Goal: Task Accomplishment & Management: Use online tool/utility

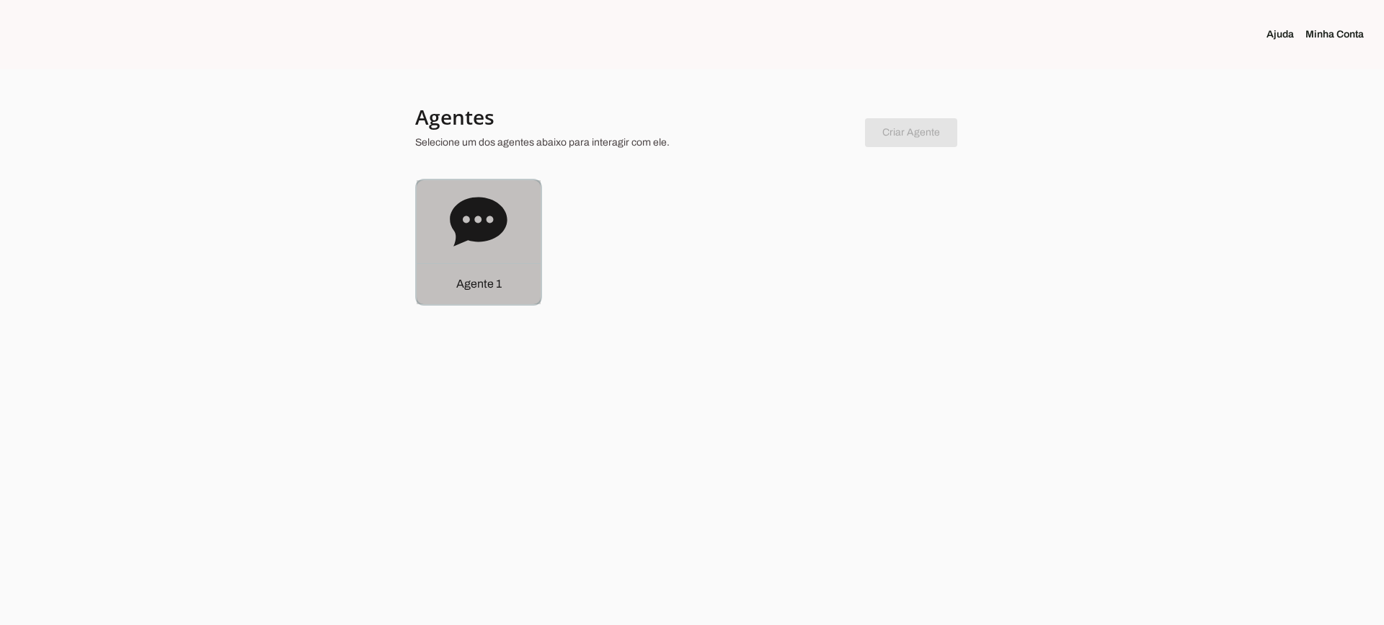
click at [520, 223] on div "Agente 1" at bounding box center [479, 242] width 124 height 124
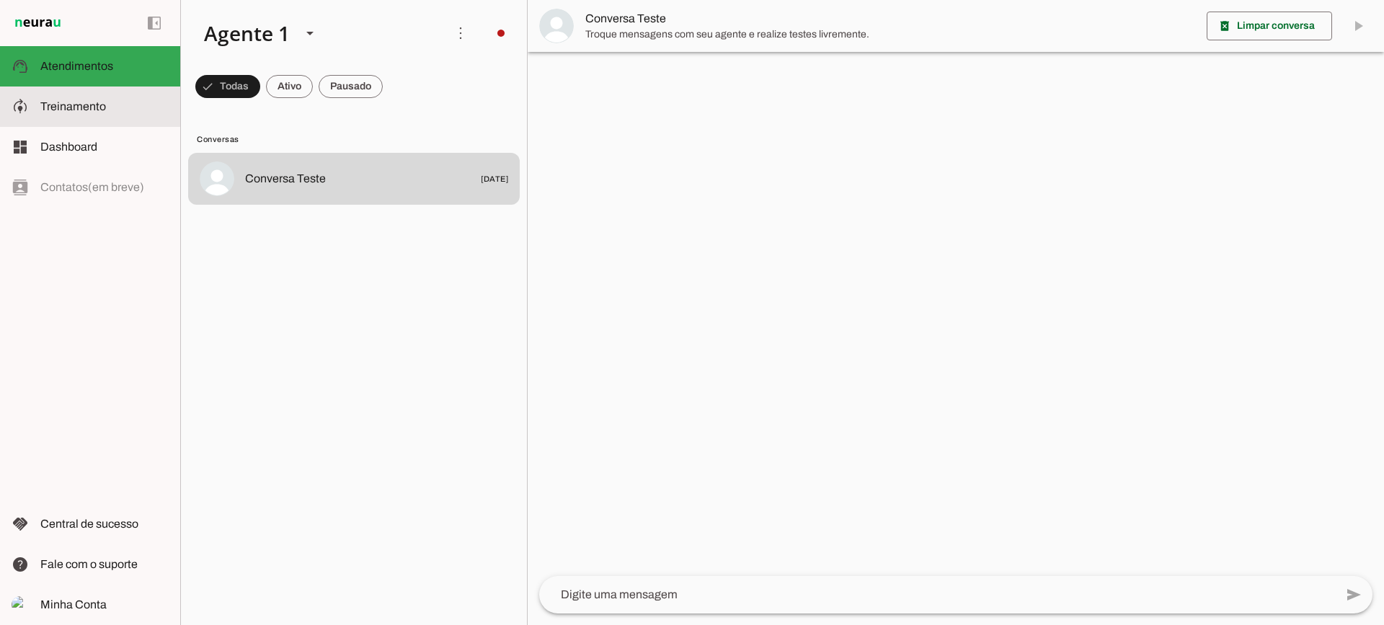
drag, startPoint x: 94, startPoint y: 111, endPoint x: 133, endPoint y: 37, distance: 83.8
click at [94, 110] on span "Treinamento" at bounding box center [73, 106] width 66 height 12
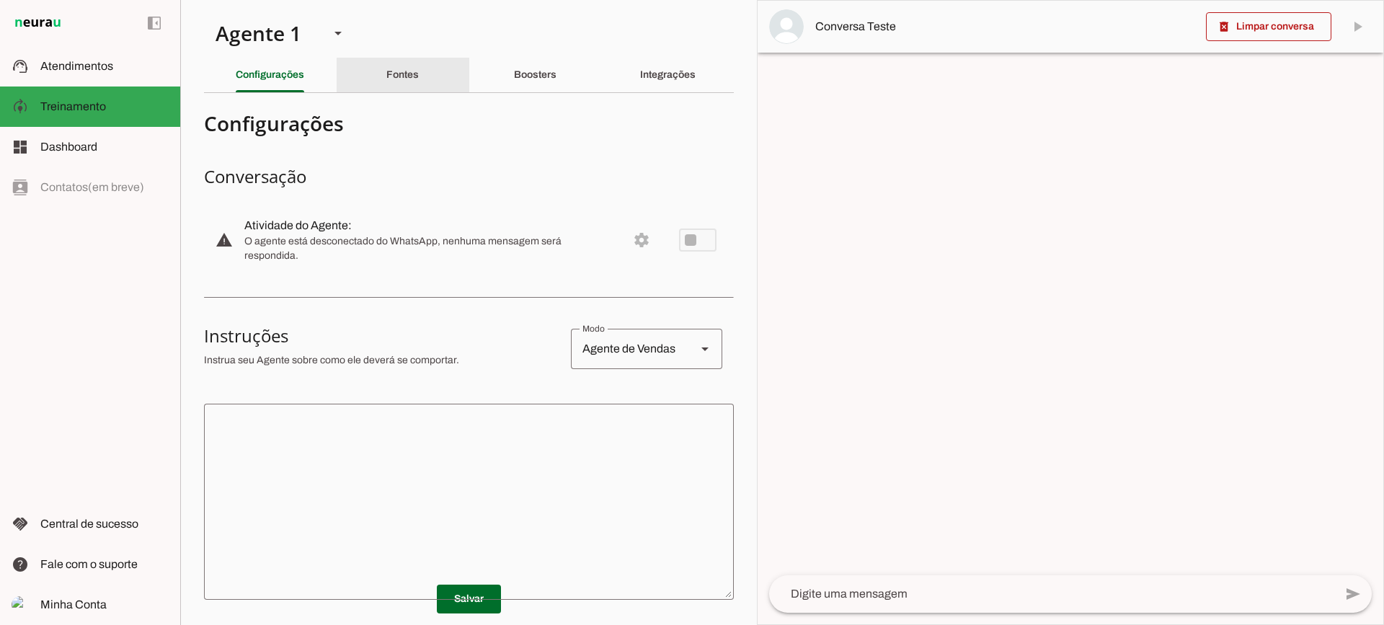
click at [386, 81] on div "Fontes" at bounding box center [402, 75] width 32 height 35
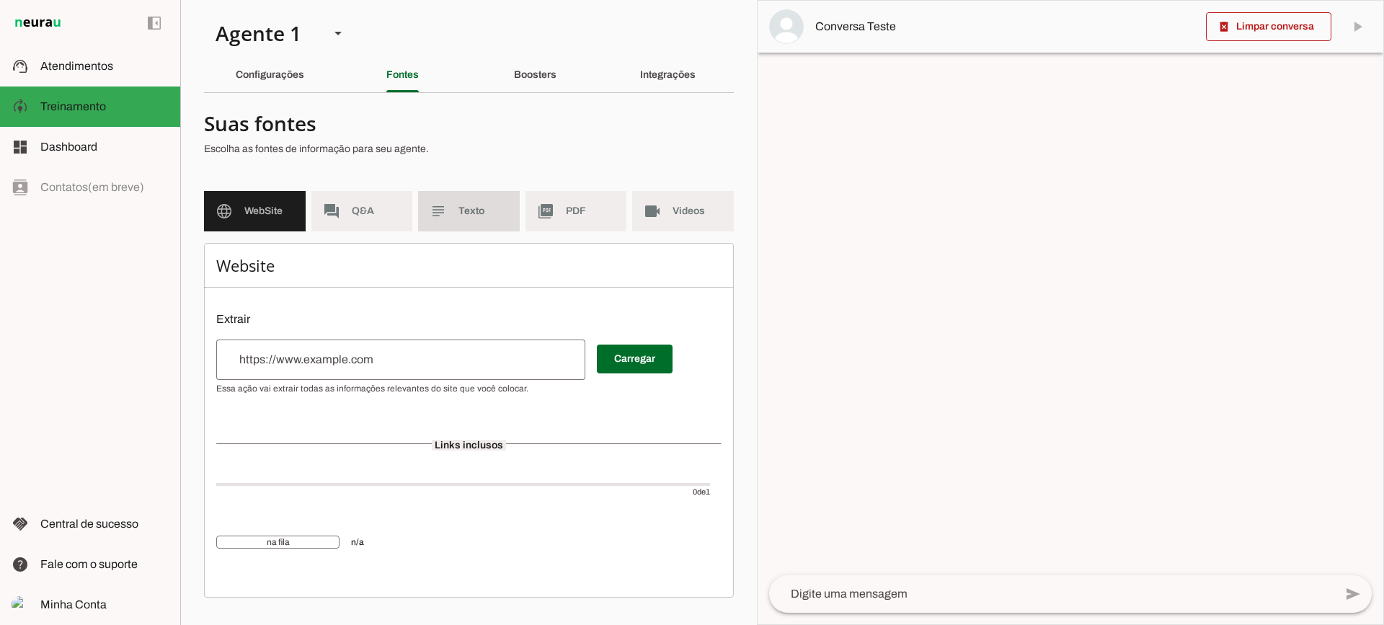
click at [483, 215] on span "Texto" at bounding box center [483, 211] width 50 height 14
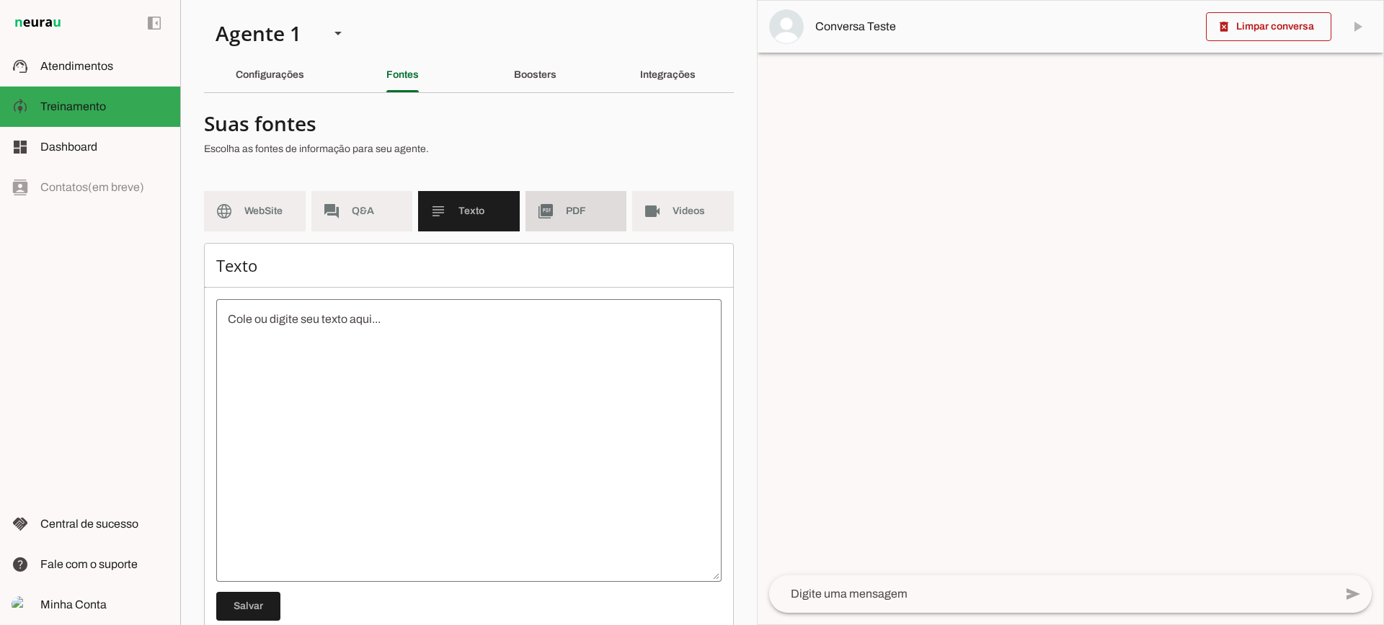
click at [566, 209] on span "PDF" at bounding box center [591, 211] width 50 height 14
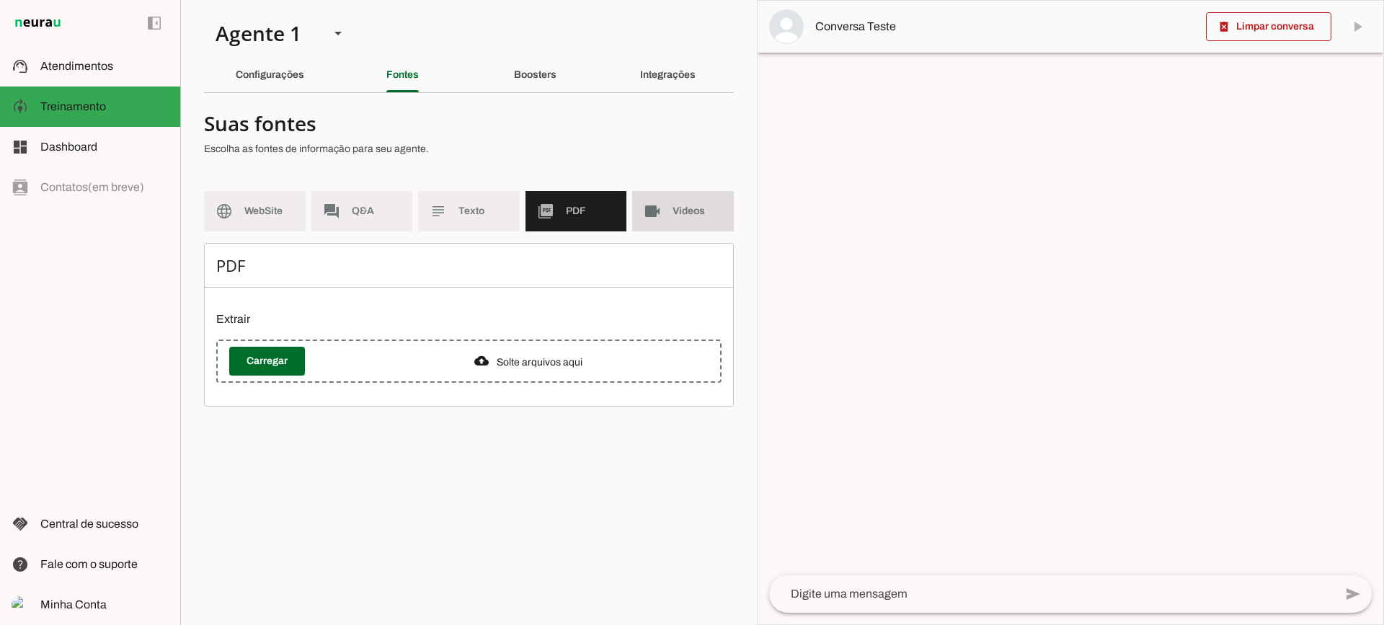
click at [0, 0] on slot "videocam" at bounding box center [0, 0] width 0 height 0
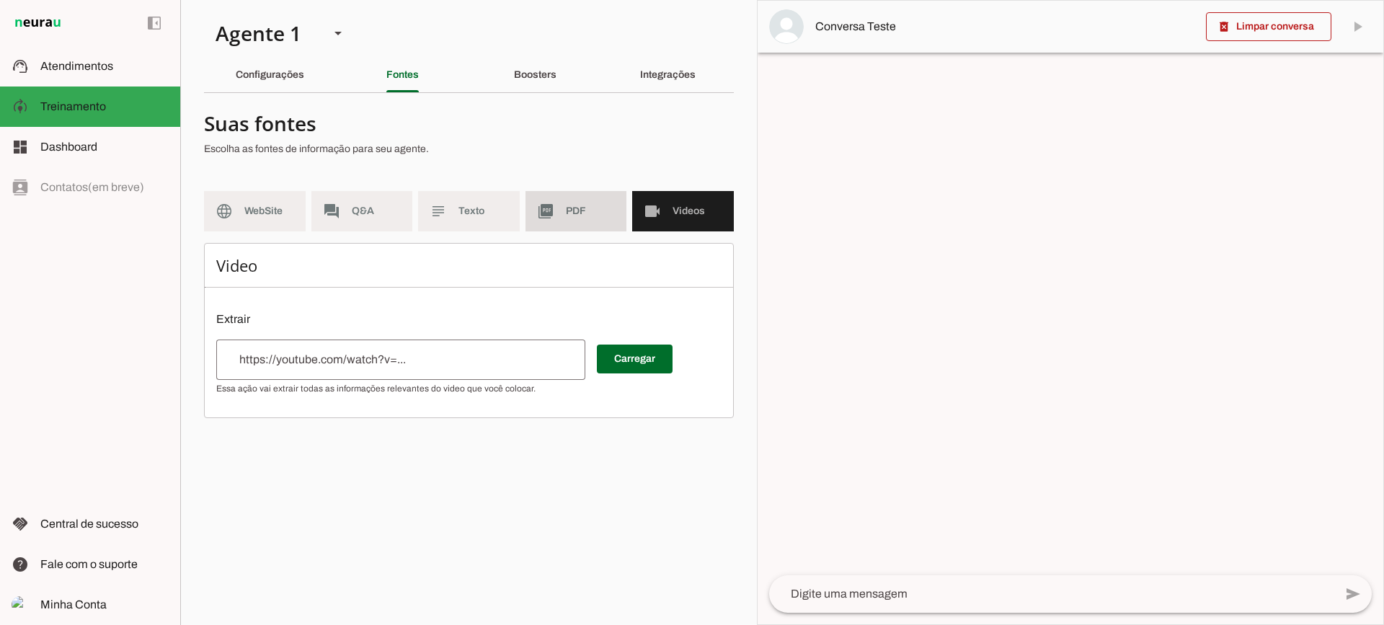
click at [546, 199] on md-item "picture_as_pdf PDF" at bounding box center [576, 211] width 102 height 40
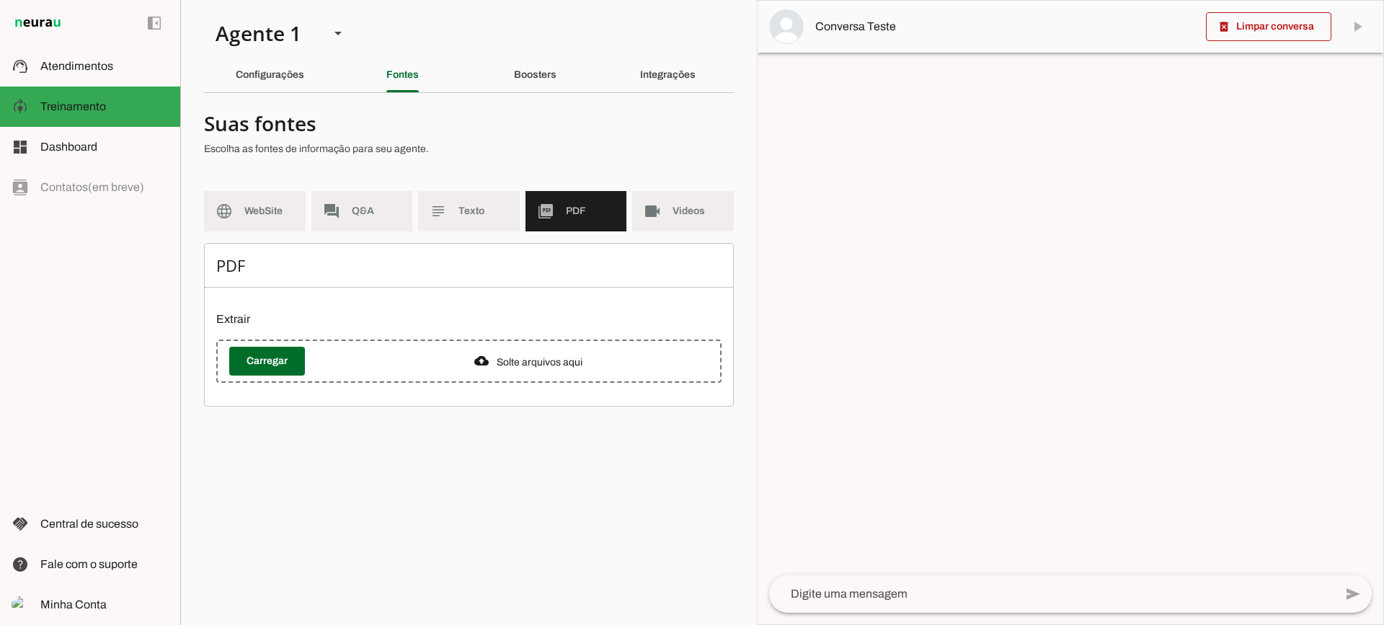
drag, startPoint x: 552, startPoint y: 55, endPoint x: 552, endPoint y: 63, distance: 7.9
click at [552, 58] on section "Agente 1 Criar Agente Você atingiu o limite de IAs Neurau permitidas. Atualize …" at bounding box center [468, 312] width 577 height 625
click at [549, 66] on div "Boosters" at bounding box center [535, 75] width 43 height 35
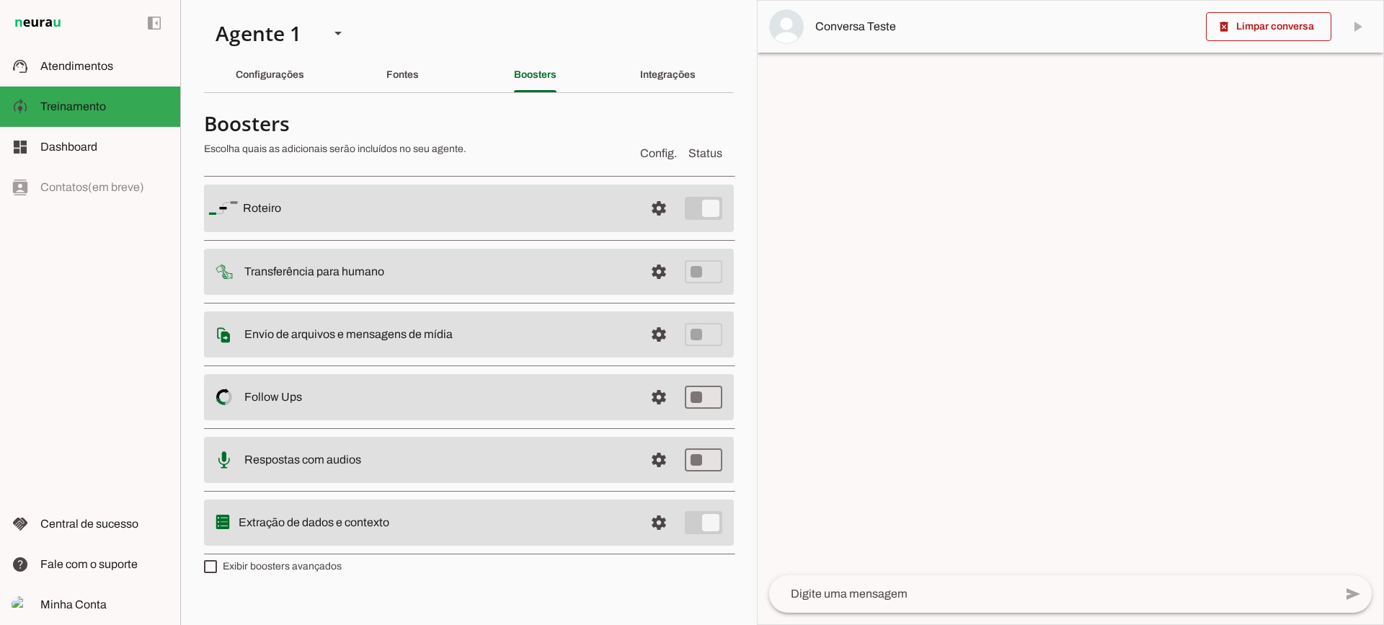
click at [665, 226] on span at bounding box center [659, 208] width 35 height 35
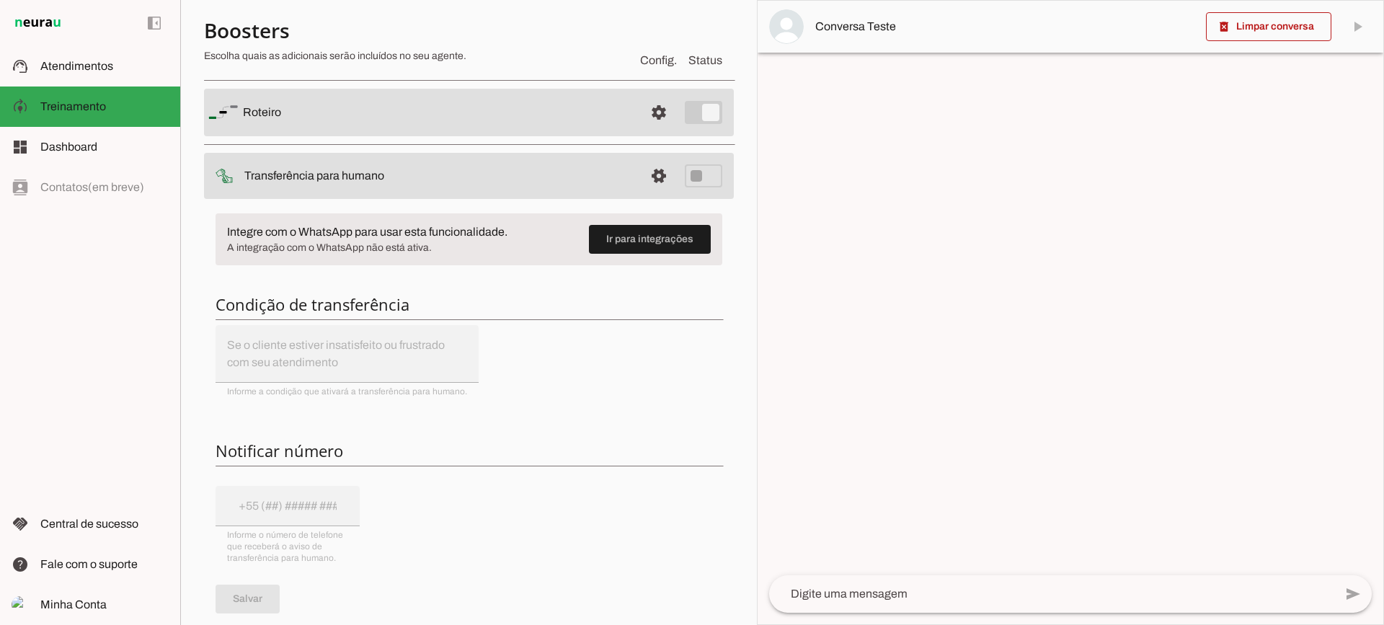
scroll to position [72, 0]
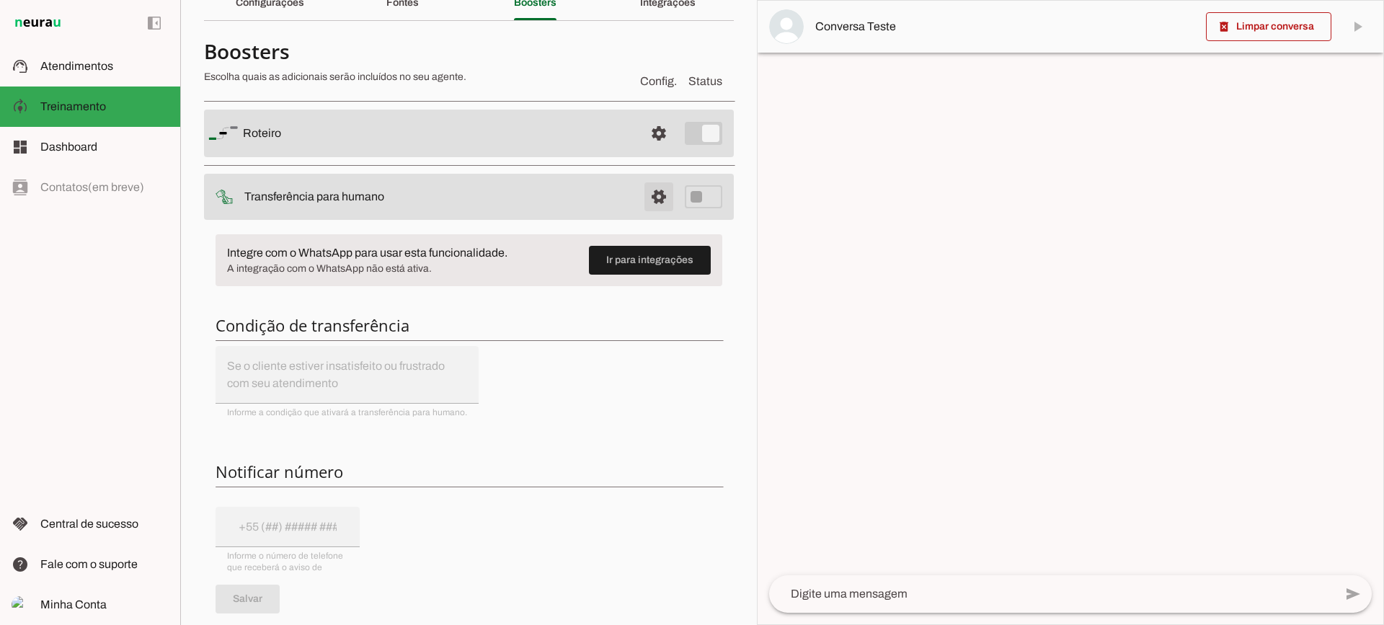
click at [643, 151] on span at bounding box center [659, 133] width 35 height 35
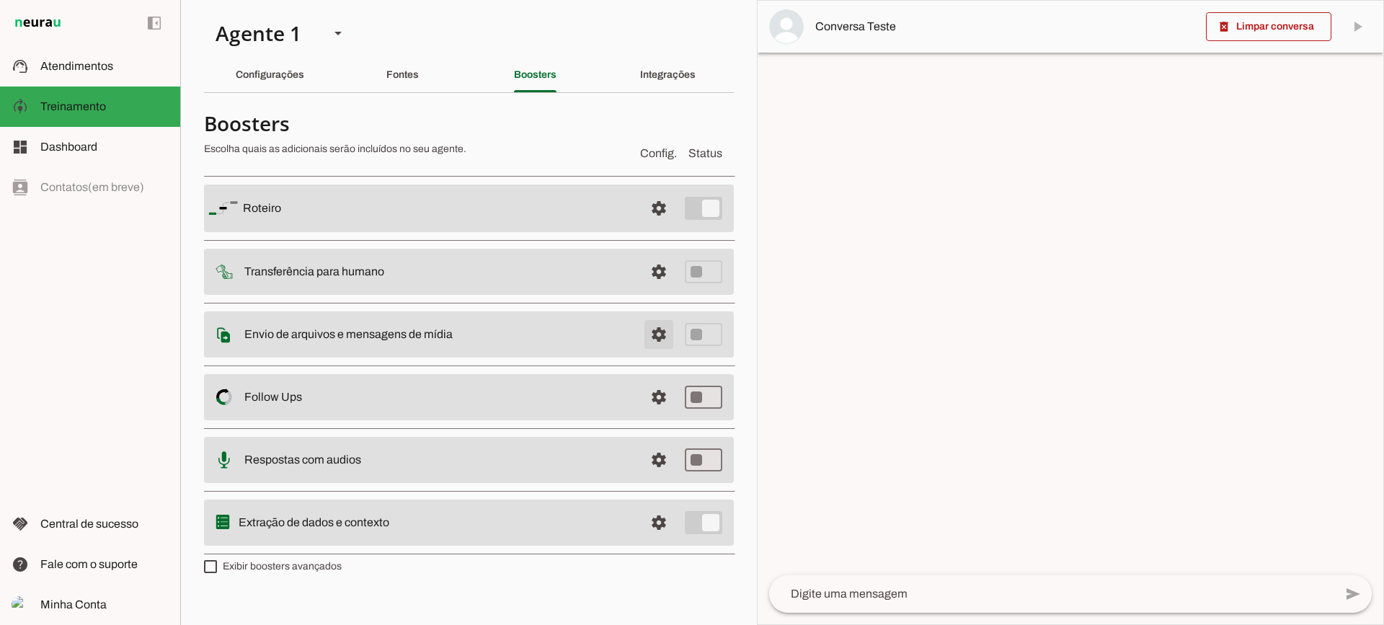
click at [652, 226] on span at bounding box center [659, 208] width 35 height 35
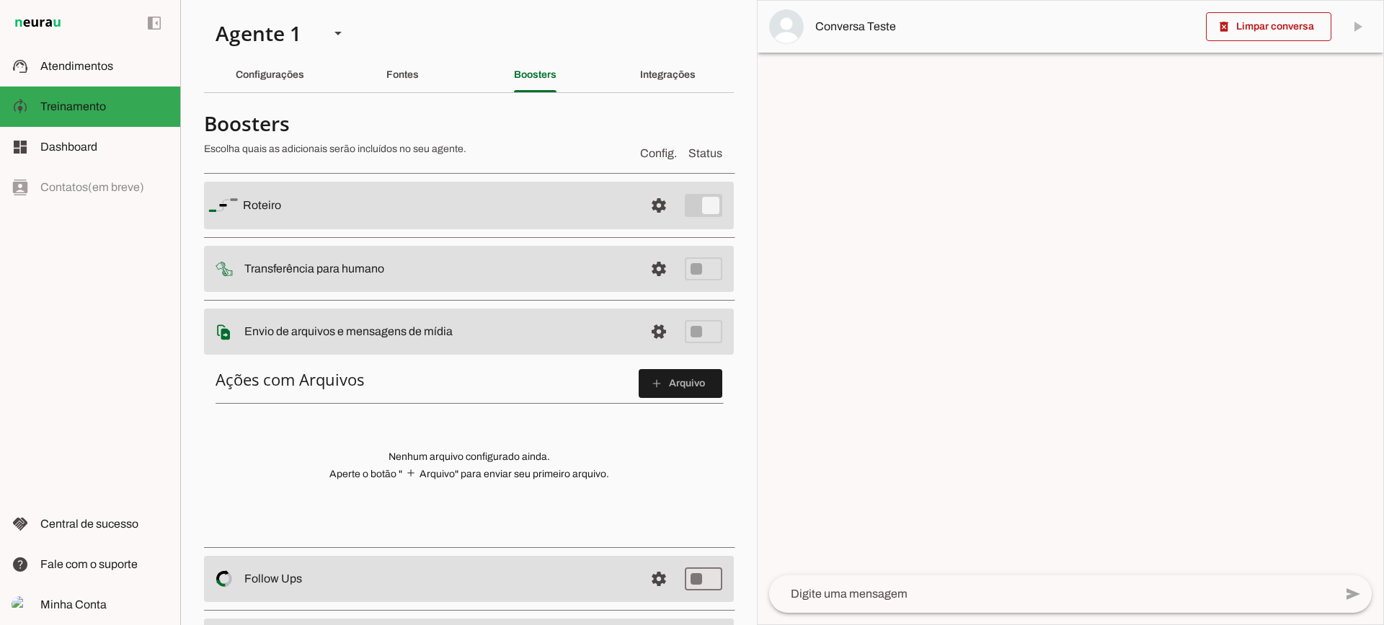
scroll to position [72, 0]
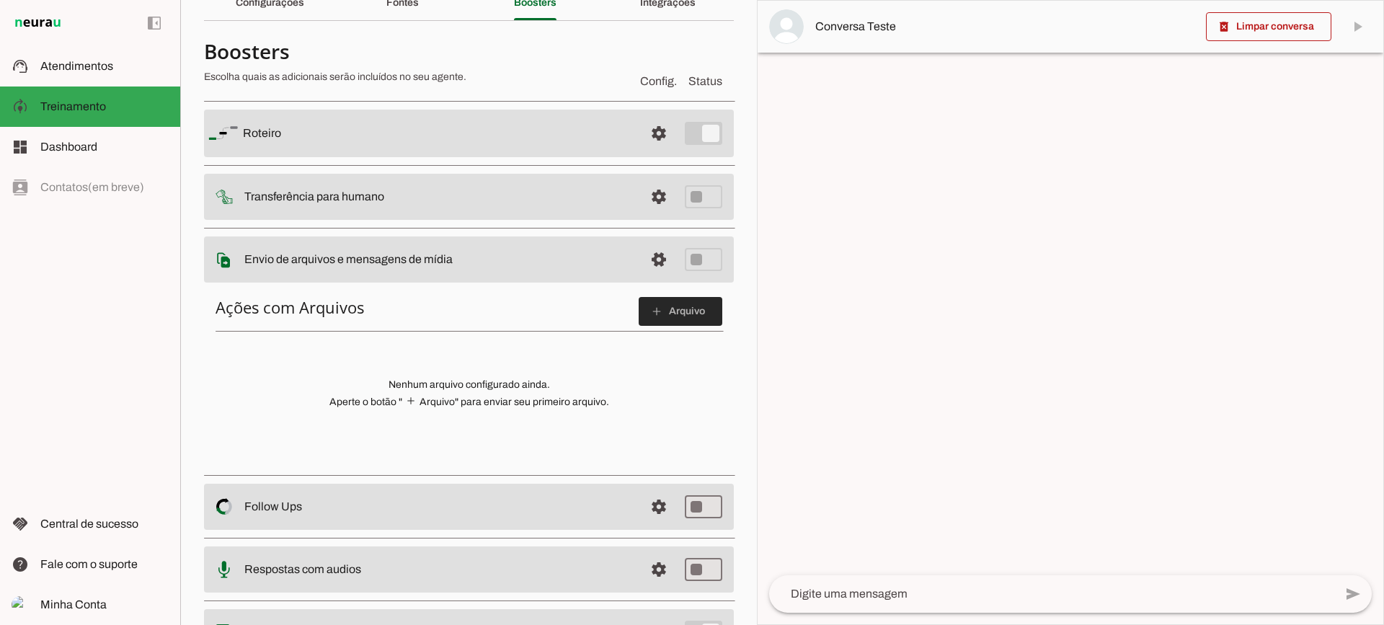
click at [639, 314] on span at bounding box center [681, 311] width 84 height 35
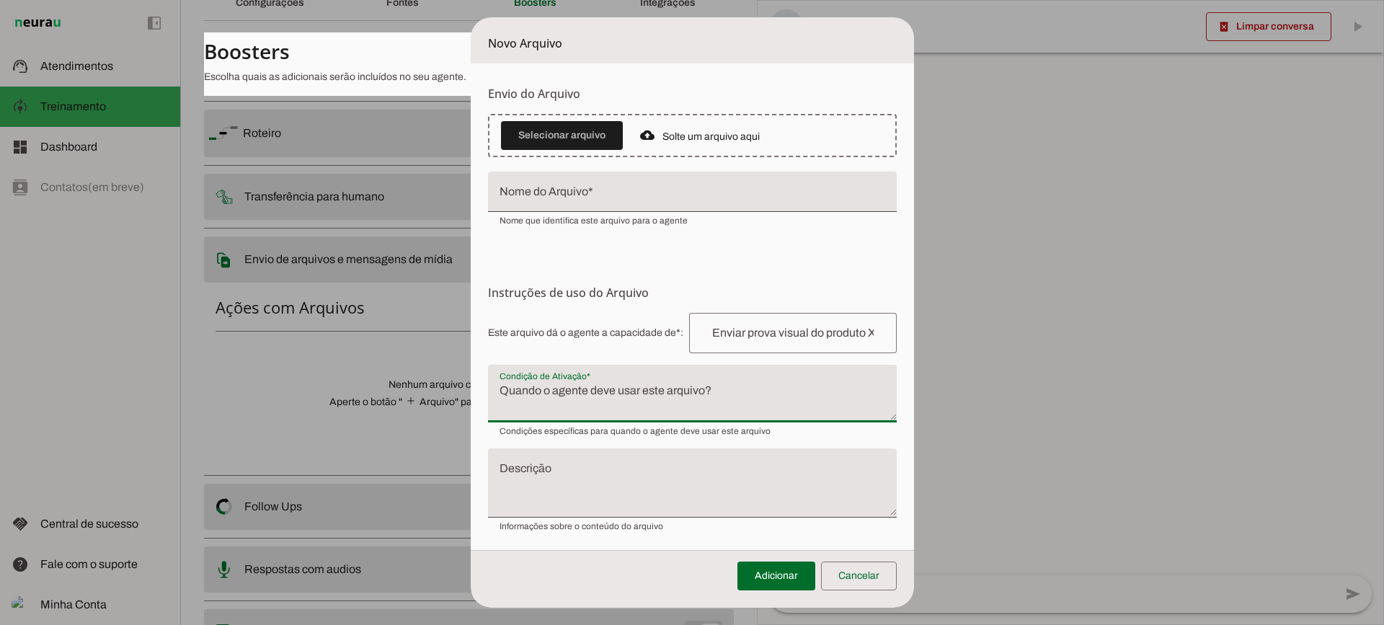
click at [582, 389] on textarea "Condição de Ativação" at bounding box center [692, 399] width 409 height 35
click at [904, 577] on div "Adicionar Cancelar" at bounding box center [692, 579] width 443 height 58
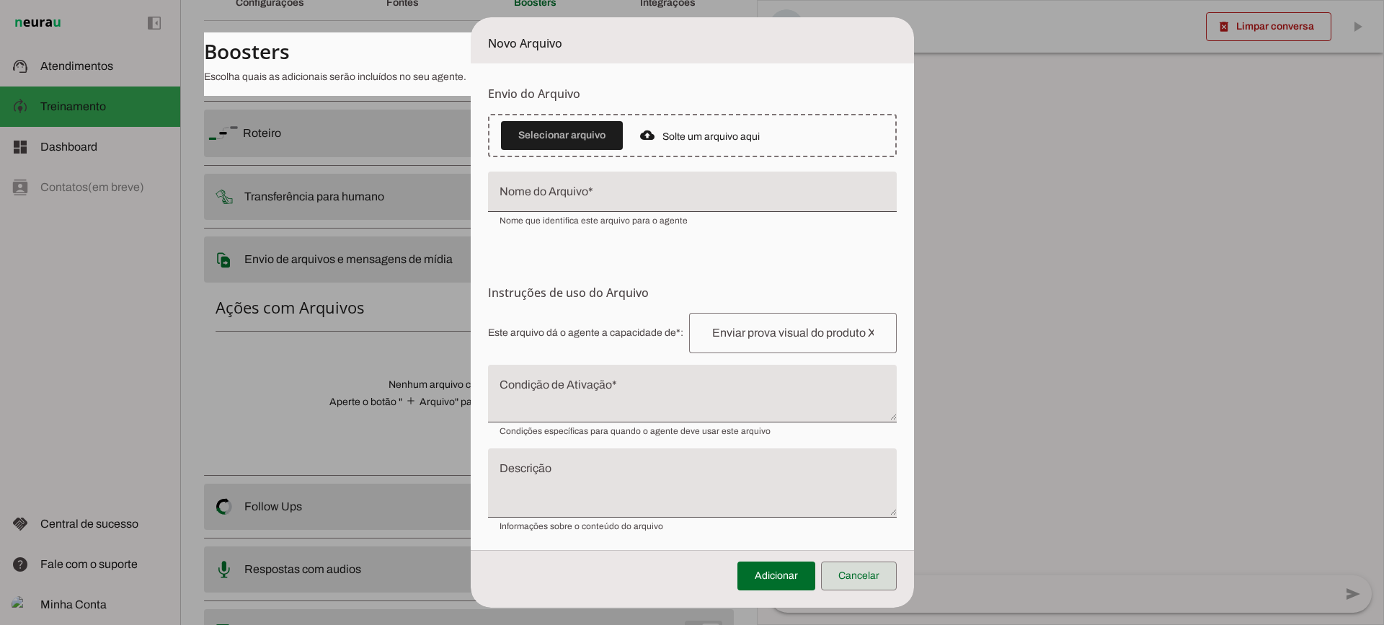
click at [871, 575] on span at bounding box center [859, 576] width 76 height 35
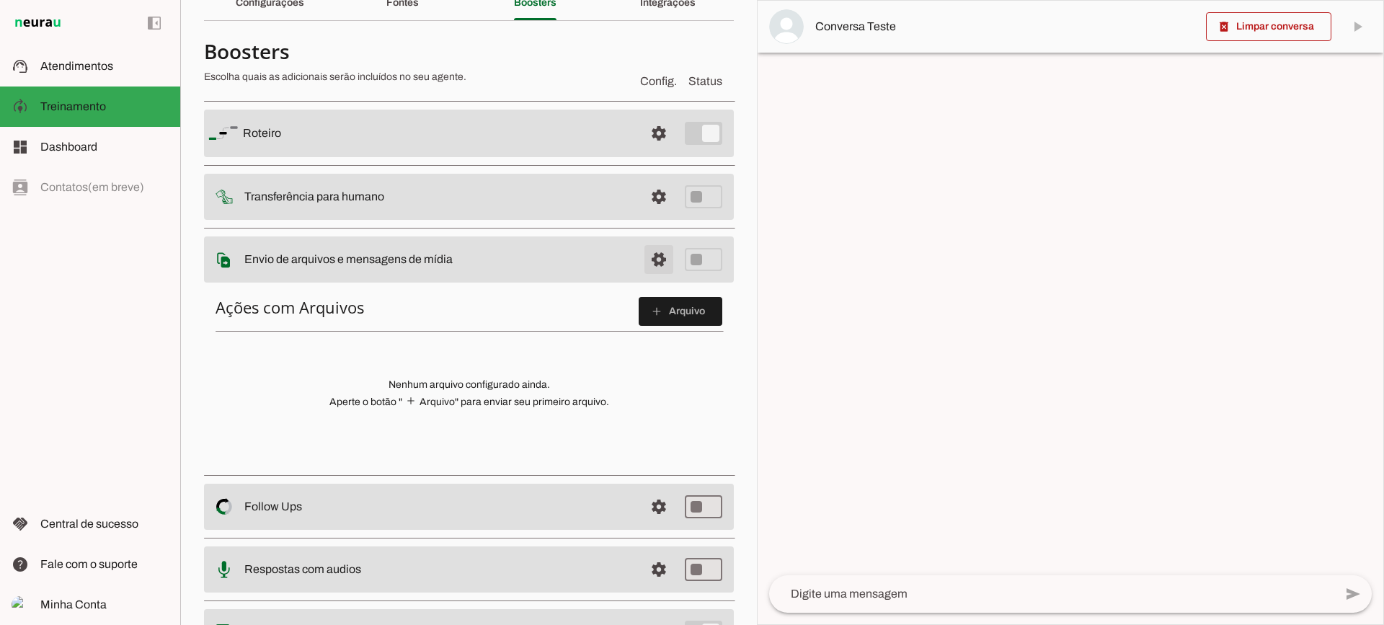
click at [657, 151] on span at bounding box center [659, 133] width 35 height 35
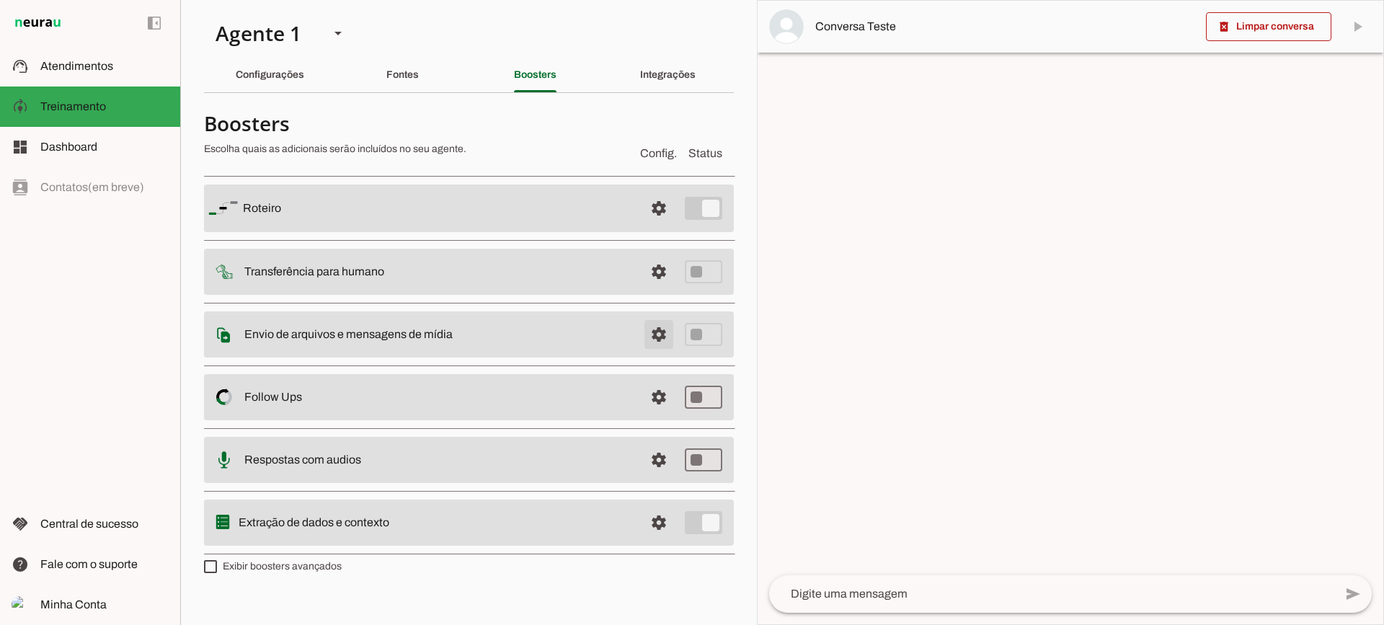
click at [670, 226] on span at bounding box center [659, 208] width 35 height 35
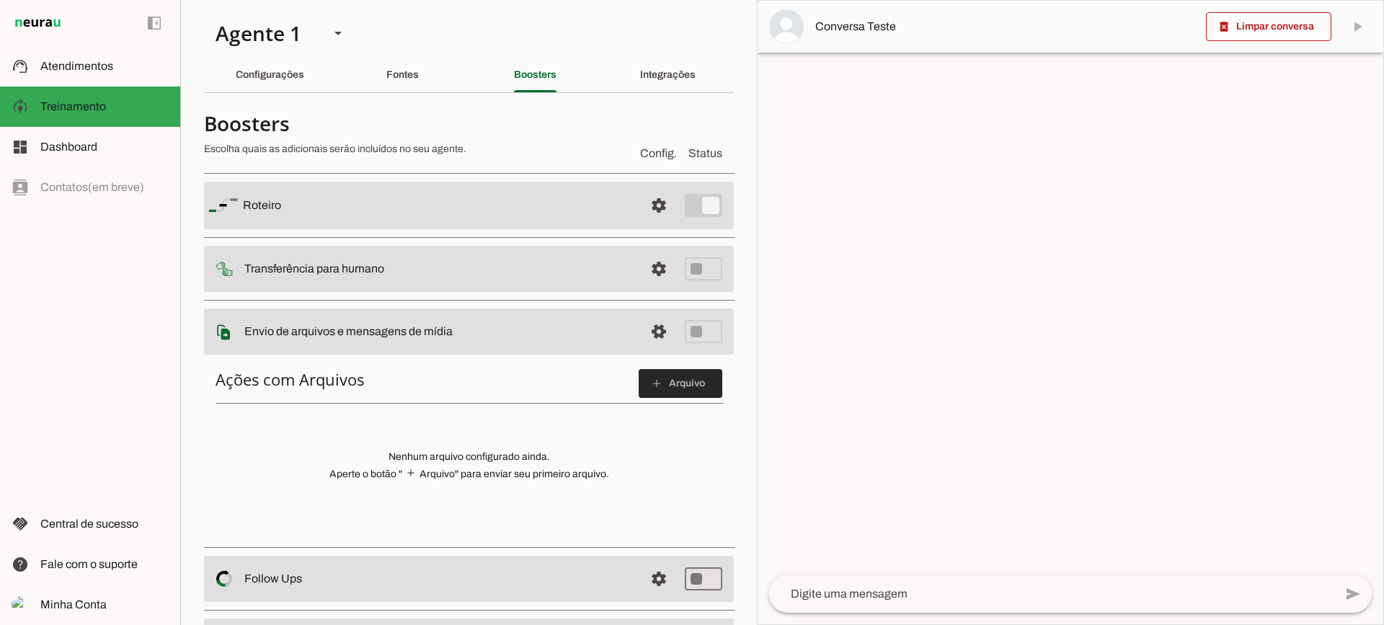
click at [662, 389] on span at bounding box center [681, 383] width 84 height 35
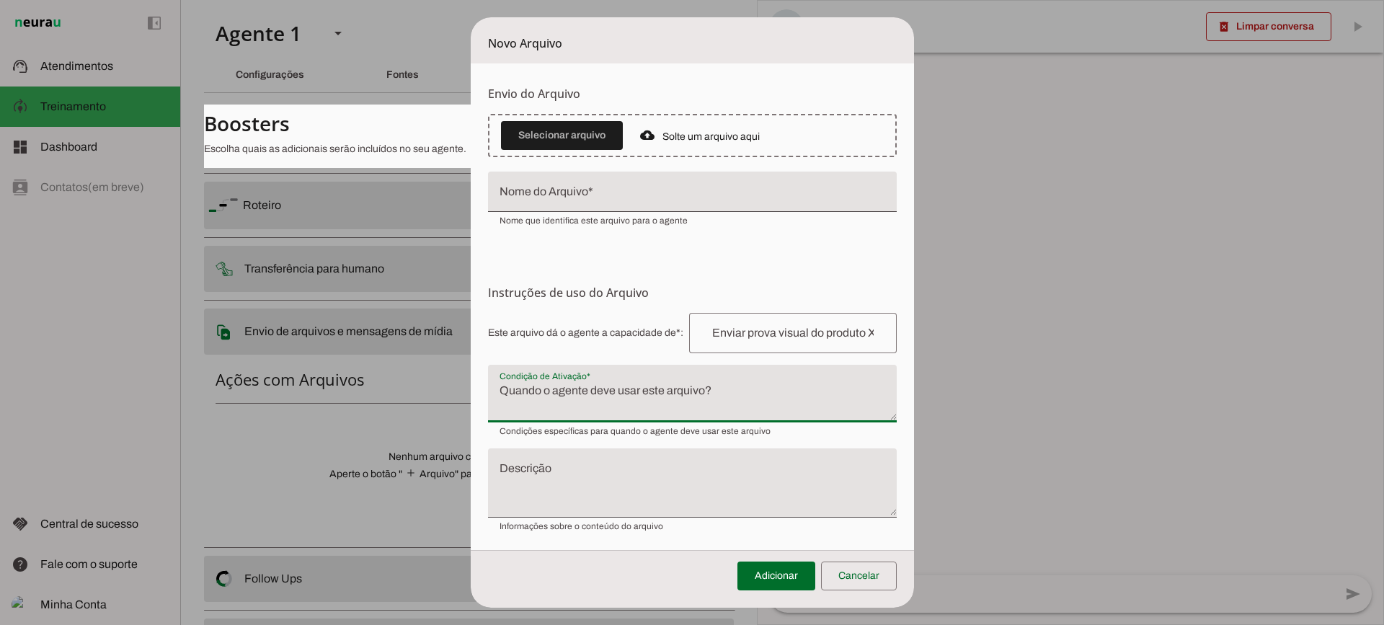
click at [663, 383] on textarea "Condição de Ativação" at bounding box center [692, 399] width 409 height 35
click at [565, 400] on textarea "Condição de Ativação" at bounding box center [692, 399] width 409 height 35
drag, startPoint x: 853, startPoint y: 579, endPoint x: 773, endPoint y: 463, distance: 141.0
click at [853, 579] on span at bounding box center [859, 576] width 76 height 35
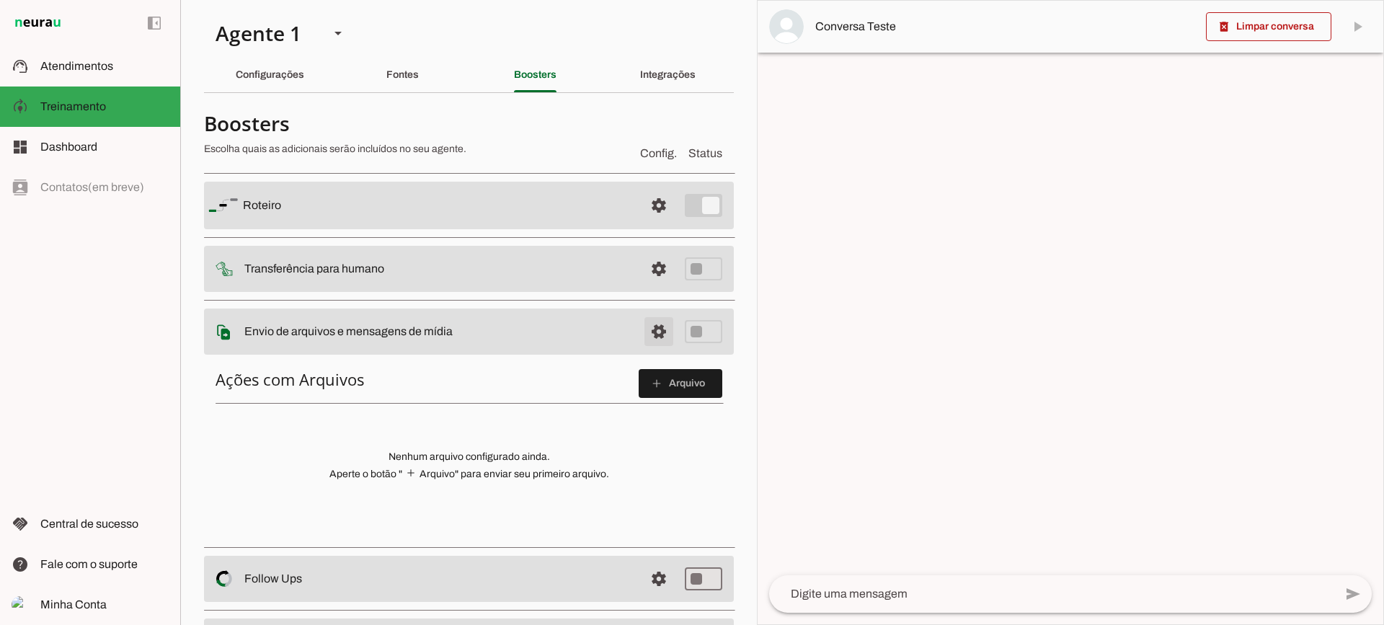
click at [642, 223] on span at bounding box center [659, 205] width 35 height 35
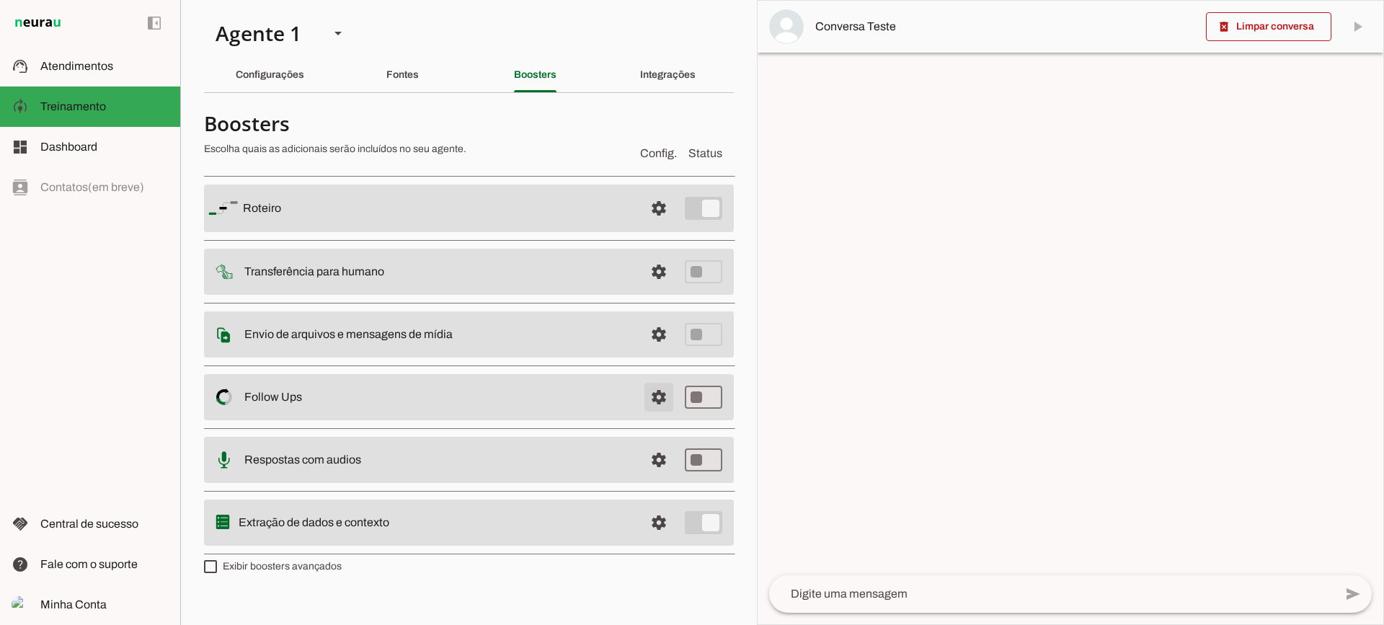
click at [660, 226] on span at bounding box center [659, 208] width 35 height 35
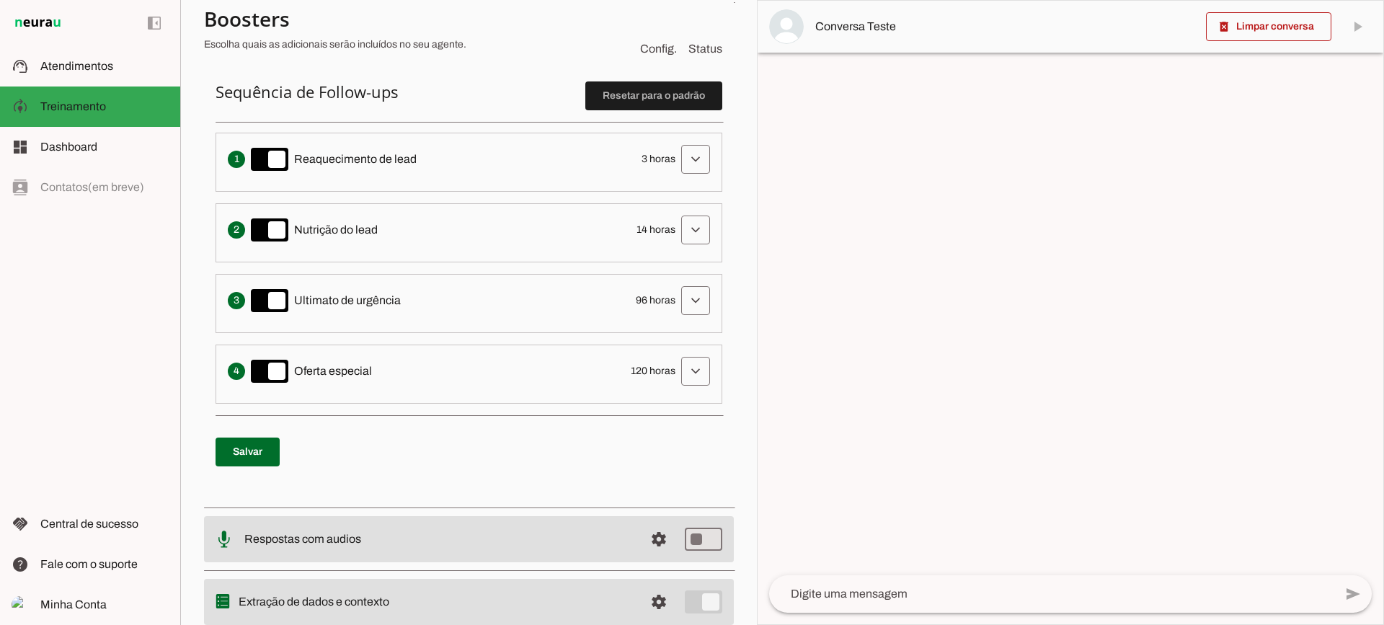
scroll to position [288, 0]
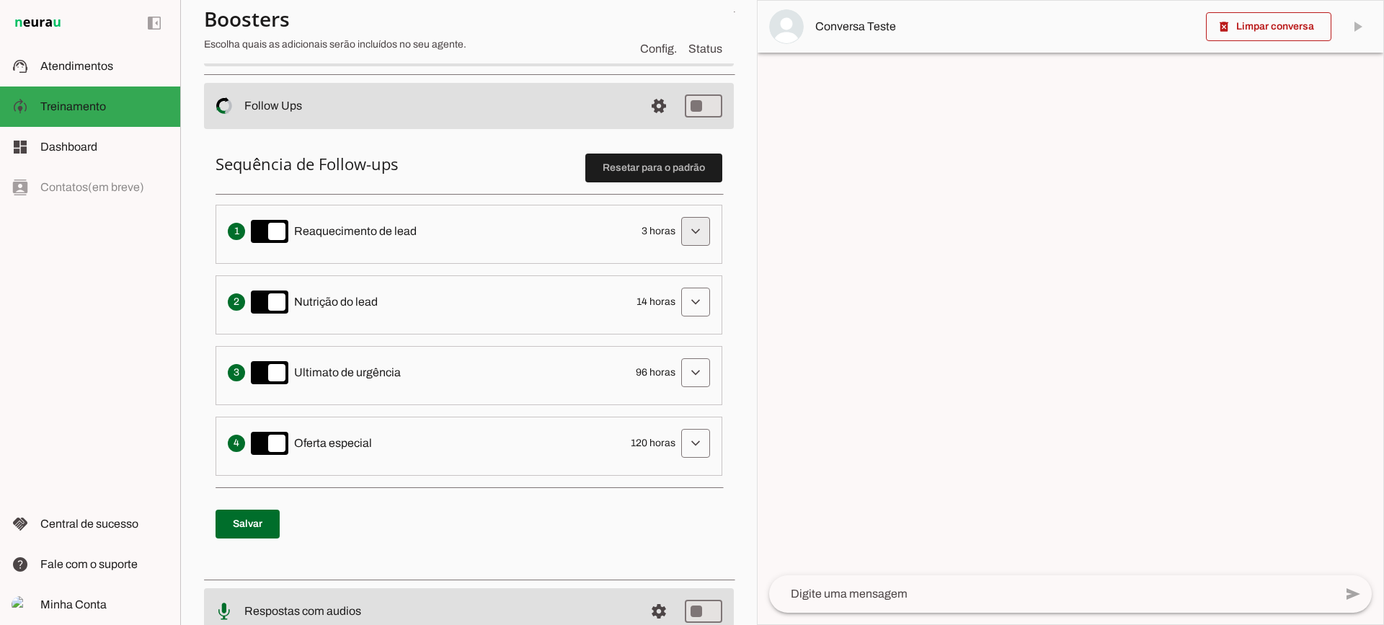
click at [693, 234] on span at bounding box center [695, 231] width 35 height 35
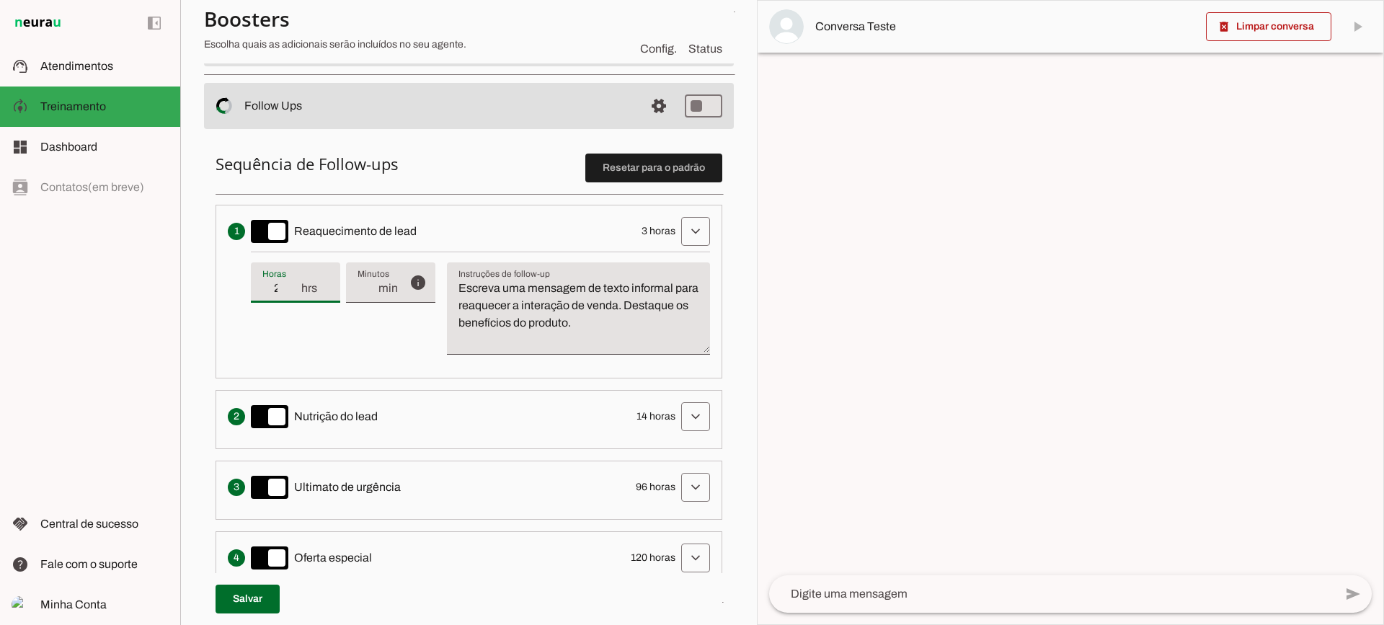
type input "2"
type md-filled-text-field "2"
click at [292, 292] on input "2" at bounding box center [280, 288] width 37 height 17
type input "1"
type md-filled-text-field "1"
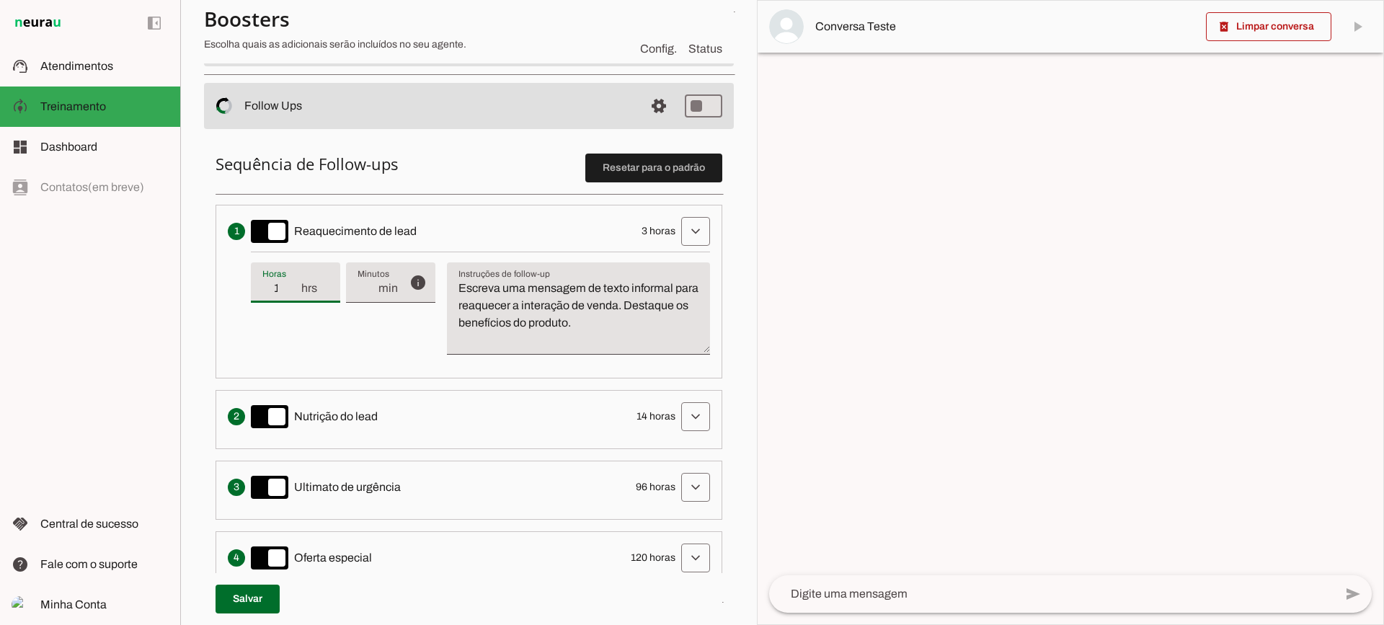
click at [292, 292] on input "1" at bounding box center [280, 288] width 37 height 17
type input "2"
type md-filled-text-field "2"
click at [292, 283] on input "2" at bounding box center [280, 288] width 37 height 17
type input "3"
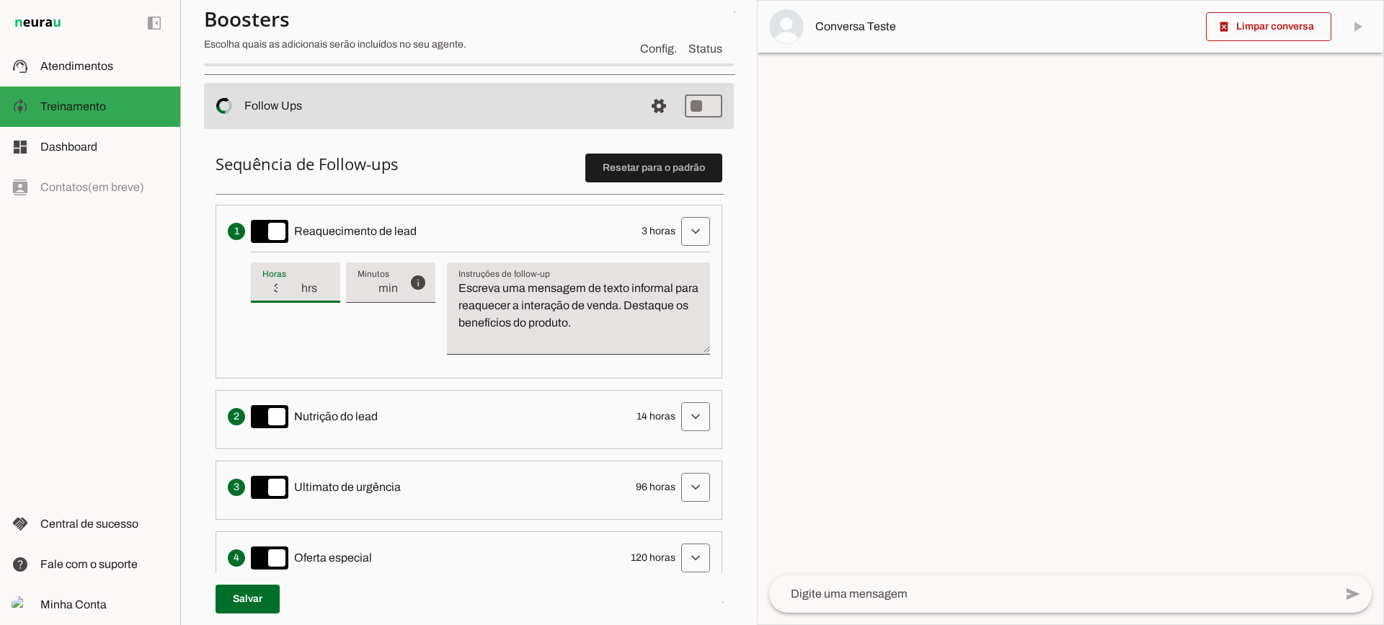
type md-filled-text-field "3"
click at [292, 283] on input "3" at bounding box center [280, 288] width 37 height 17
type input "4"
type md-filled-text-field "4"
click at [292, 283] on input "4" at bounding box center [280, 288] width 37 height 17
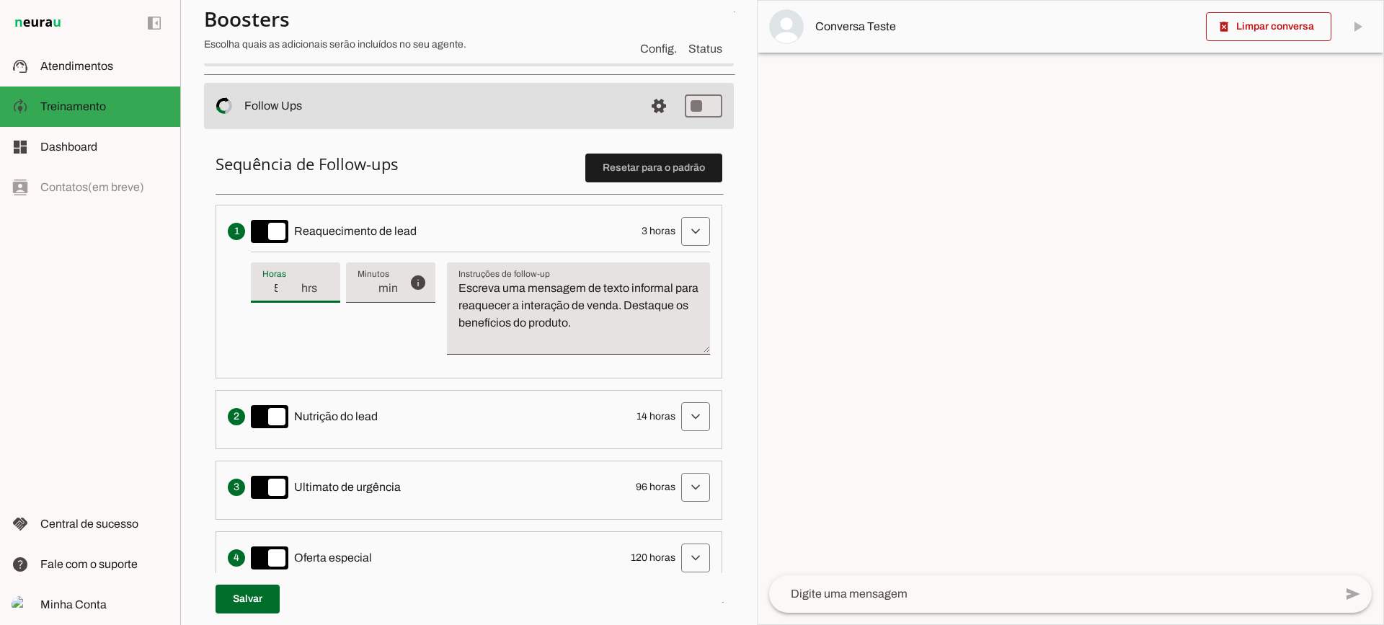
type input "5"
type md-filled-text-field "5"
click at [292, 283] on input "5" at bounding box center [280, 288] width 37 height 17
type input "4"
type md-filled-text-field "4"
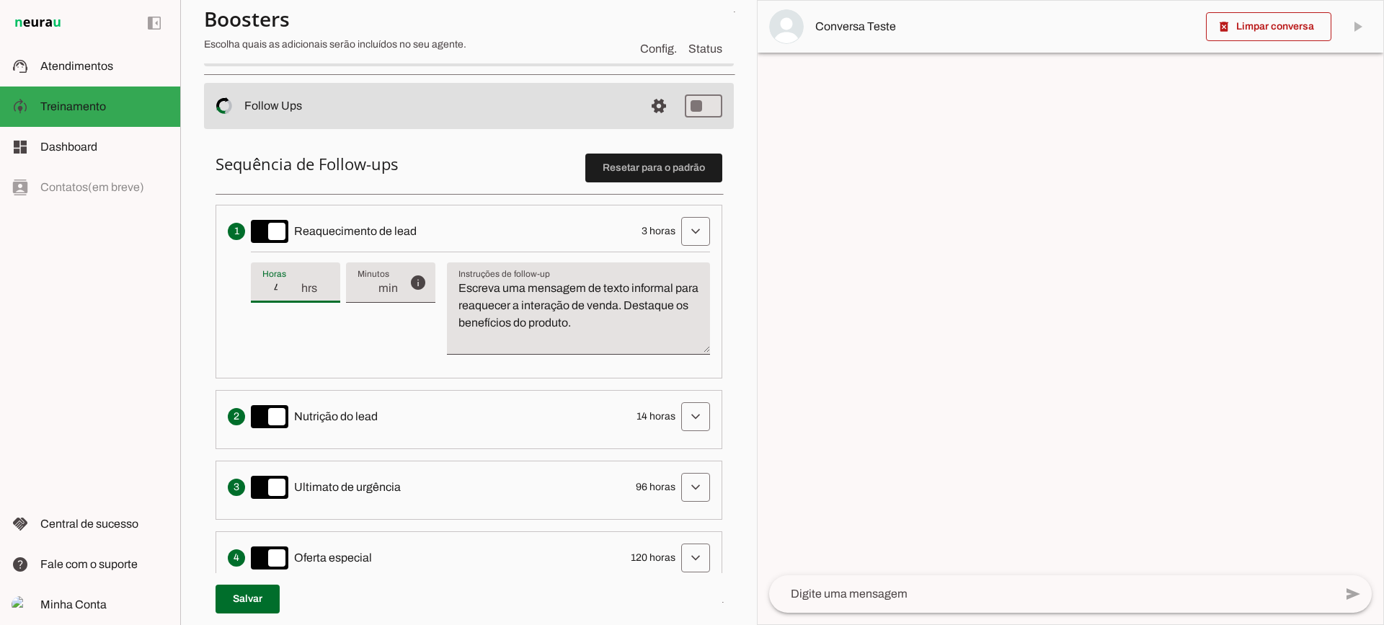
click at [292, 294] on input "4" at bounding box center [280, 288] width 37 height 17
type input "3"
type md-filled-text-field "3"
click at [292, 294] on input "3" at bounding box center [280, 288] width 37 height 17
type input "2"
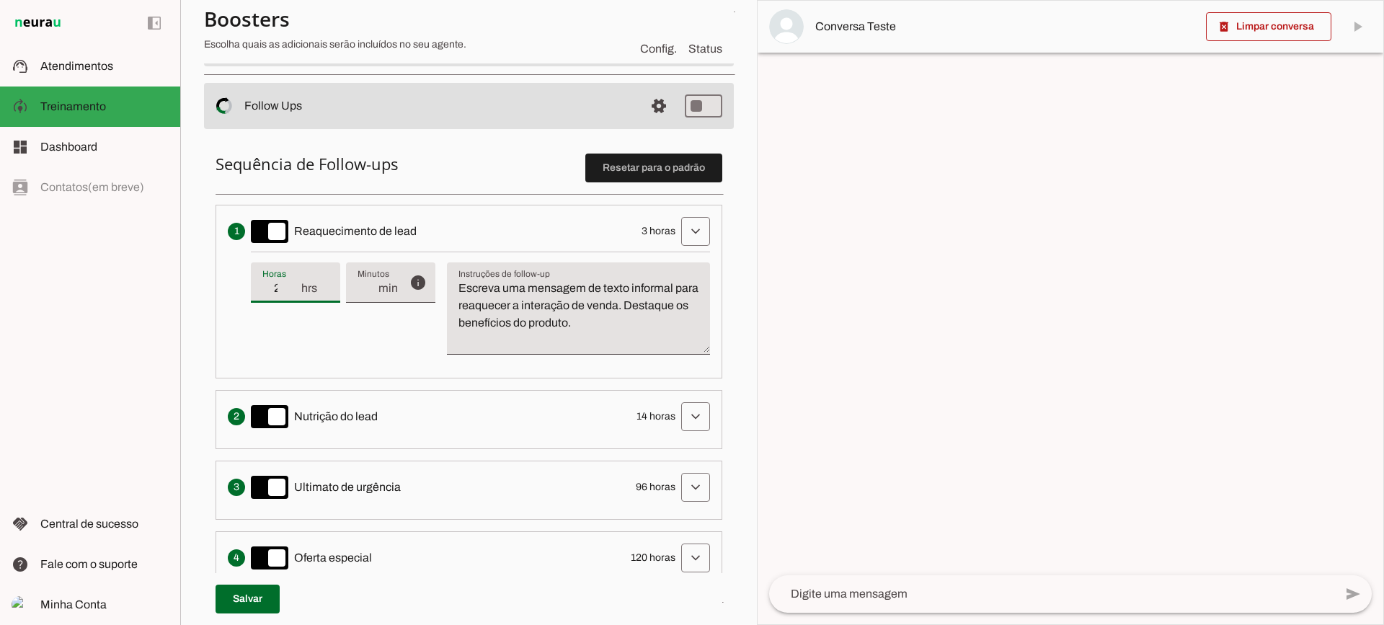
type md-filled-text-field "2"
click at [292, 294] on input "2" at bounding box center [280, 288] width 37 height 17
click at [511, 307] on textarea "Escreva uma mensagem de texto informal para reaquecer a interação de venda. Des…" at bounding box center [578, 314] width 263 height 69
drag, startPoint x: 459, startPoint y: 288, endPoint x: 659, endPoint y: 349, distance: 208.9
click at [659, 349] on textarea "Escreva uma mensagem de texto informal para reaquecer a interação de venda. Des…" at bounding box center [578, 314] width 263 height 69
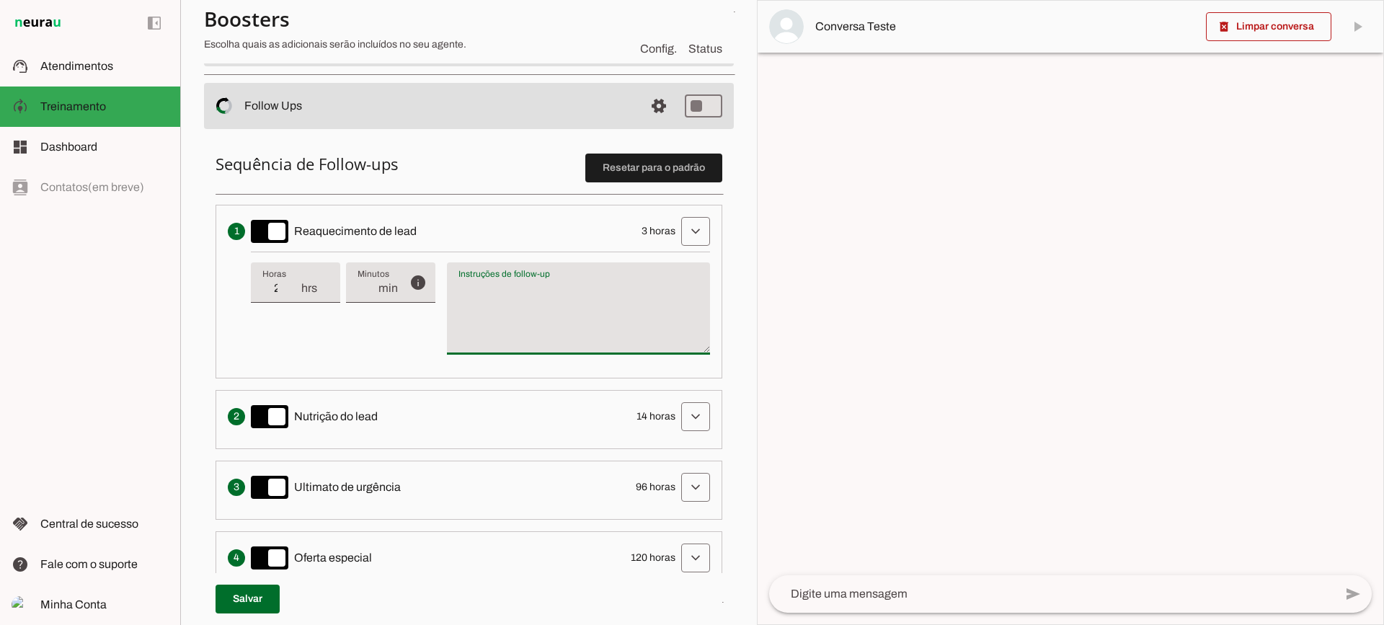
type textarea "Escreva uma mensagem de texto informal para reaquecer a interação de venda. Des…"
drag, startPoint x: 577, startPoint y: 329, endPoint x: 258, endPoint y: 309, distance: 320.0
click at [576, 329] on textarea "Escreva uma mensagem de texto informal para reaquecer a interação de venda. Des…" at bounding box center [578, 314] width 263 height 69
type input "3"
type md-filled-text-field "3"
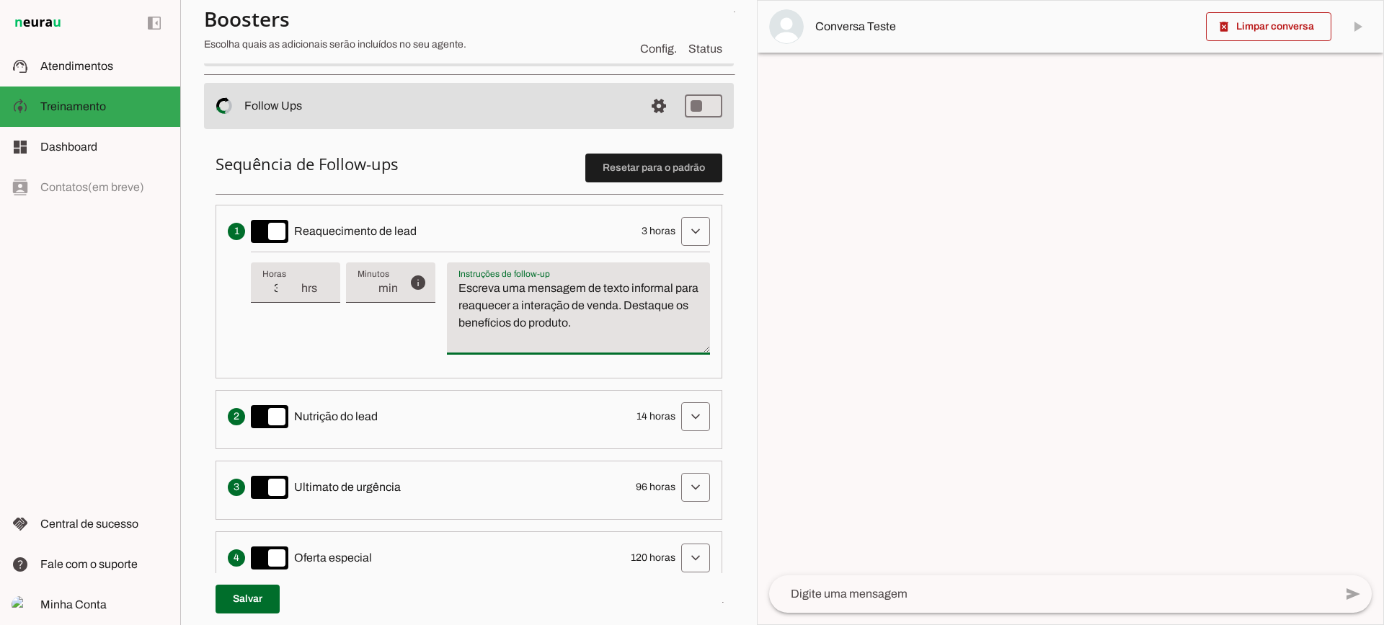
click at [292, 283] on input "3" at bounding box center [280, 288] width 37 height 17
click at [666, 221] on div "Envia uma mensagem para reengajar leads que pararam de responder, incentivando-…" at bounding box center [469, 231] width 482 height 29
click at [678, 222] on span at bounding box center [695, 231] width 35 height 35
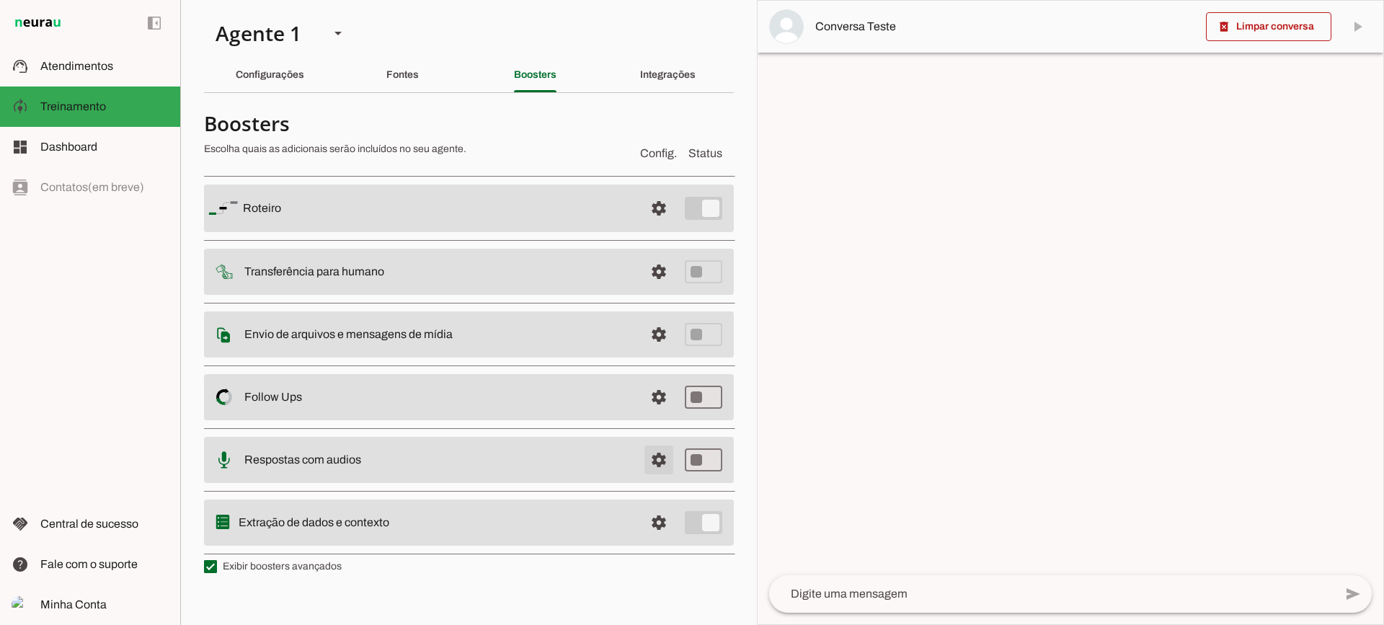
click at [667, 226] on span at bounding box center [659, 208] width 35 height 35
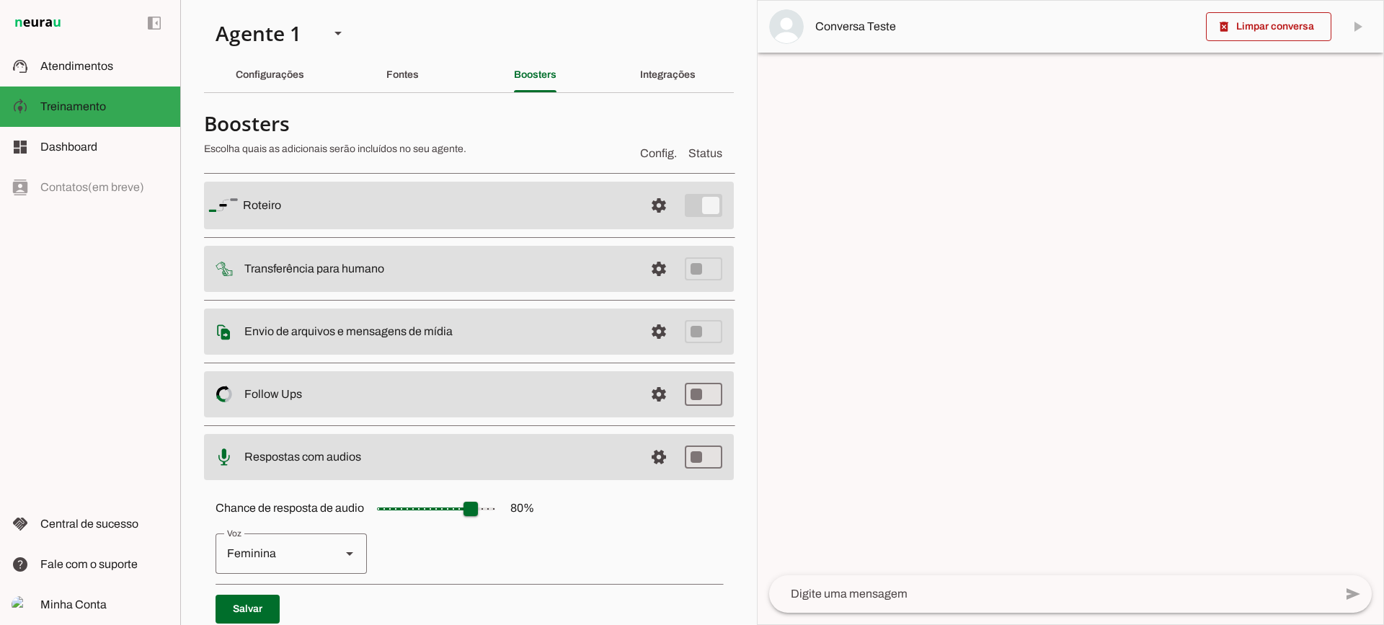
scroll to position [132, 0]
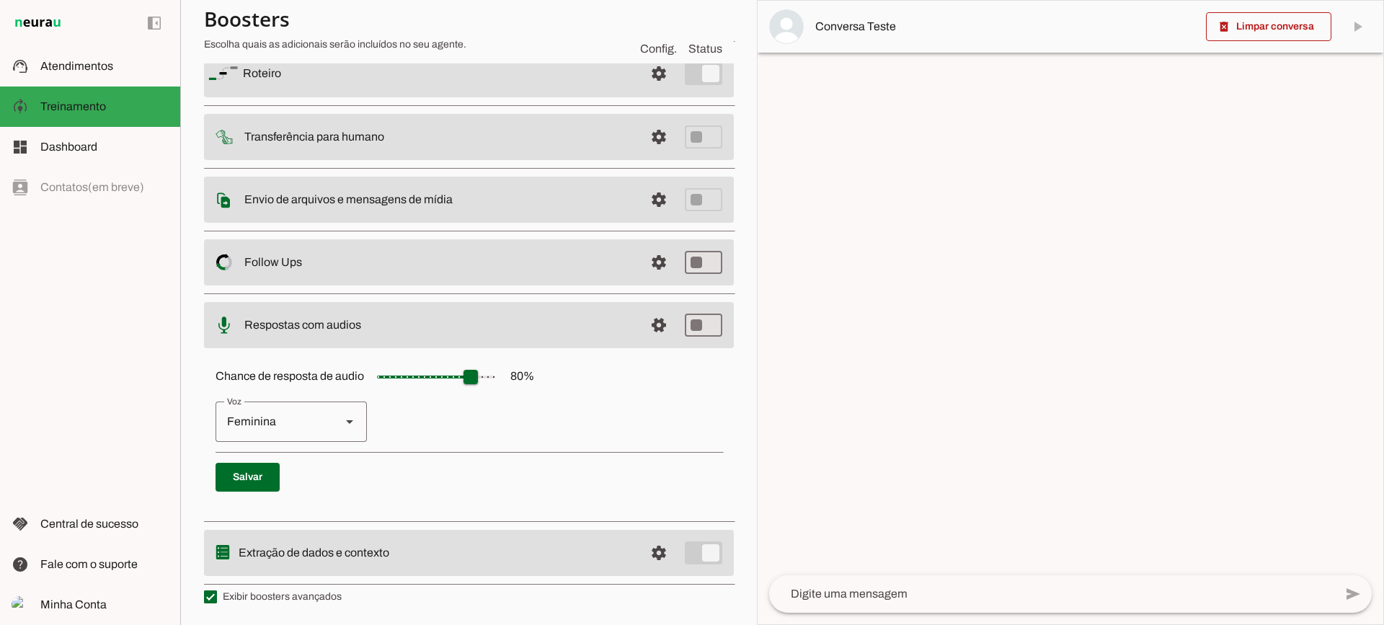
click at [643, 97] on md-item "settings Respostas com audios" at bounding box center [469, 74] width 530 height 48
click at [642, 91] on span at bounding box center [659, 73] width 35 height 35
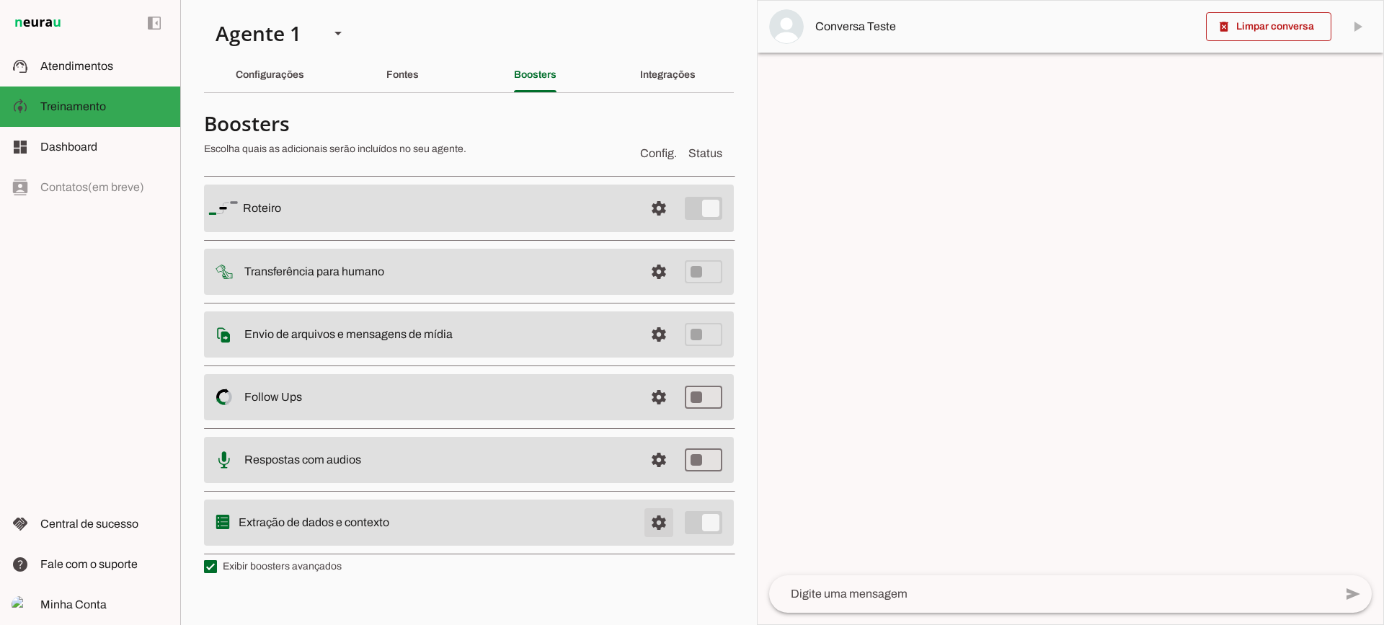
click at [657, 226] on span at bounding box center [659, 208] width 35 height 35
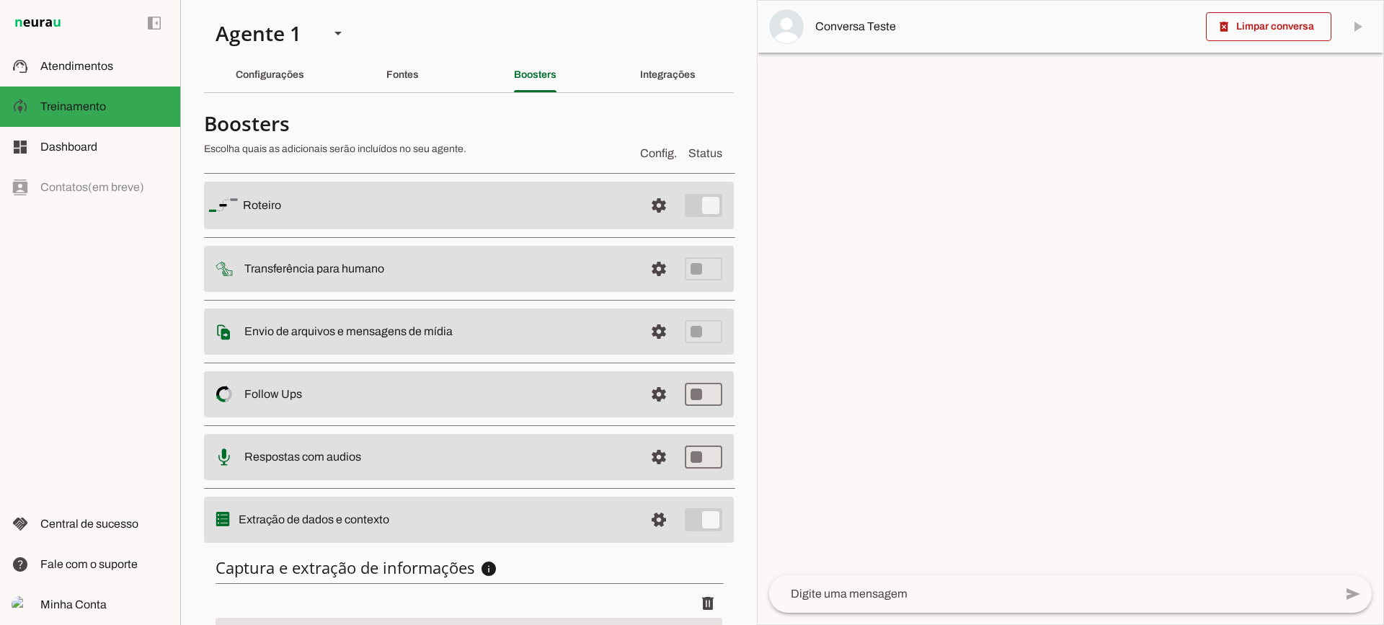
scroll to position [177, 0]
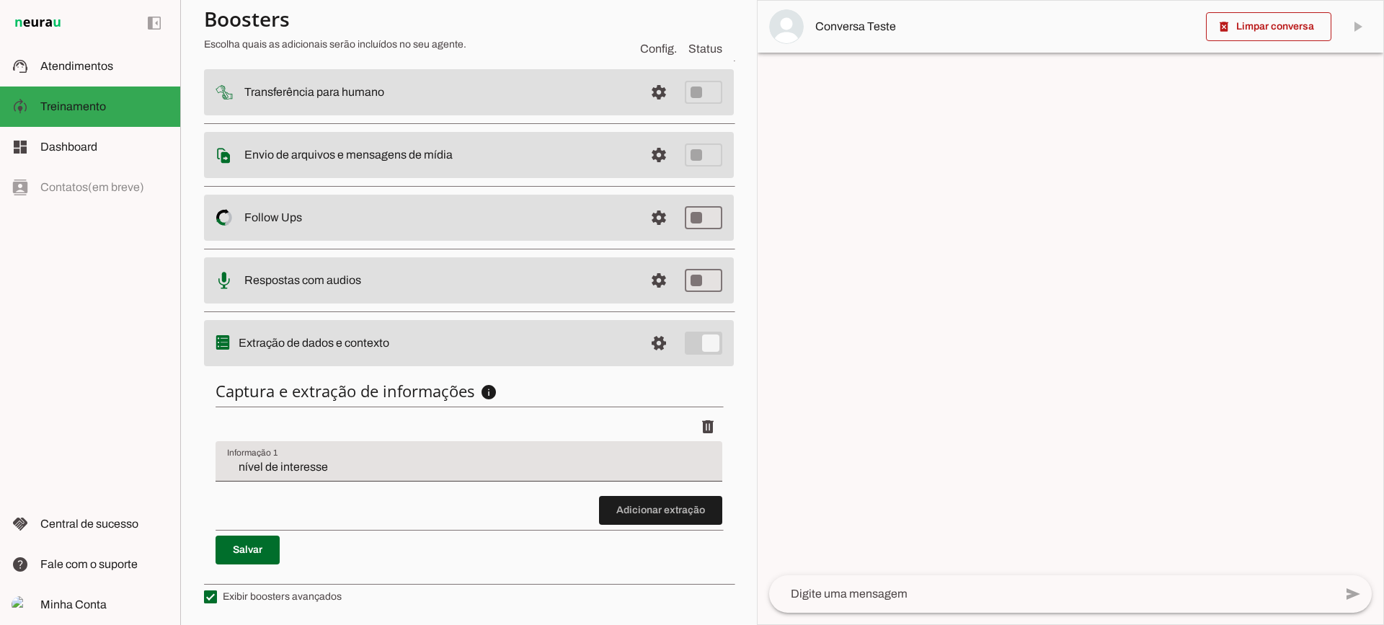
click at [314, 486] on li "delete" at bounding box center [469, 454] width 507 height 84
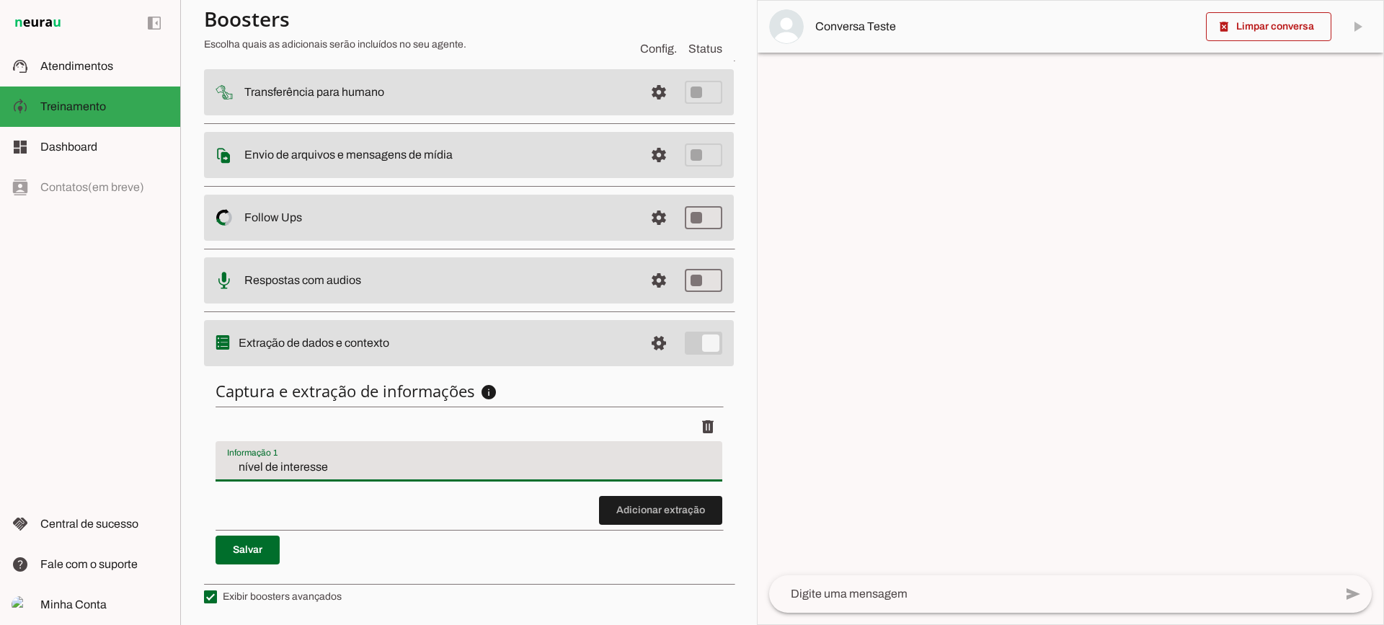
click at [308, 474] on input "nível de interesse" at bounding box center [469, 466] width 484 height 17
drag, startPoint x: 582, startPoint y: 510, endPoint x: 598, endPoint y: 507, distance: 16.1
click at [598, 507] on discrete-list-input "Adicionar extração" at bounding box center [469, 468] width 507 height 112
click at [599, 507] on span at bounding box center [660, 510] width 123 height 35
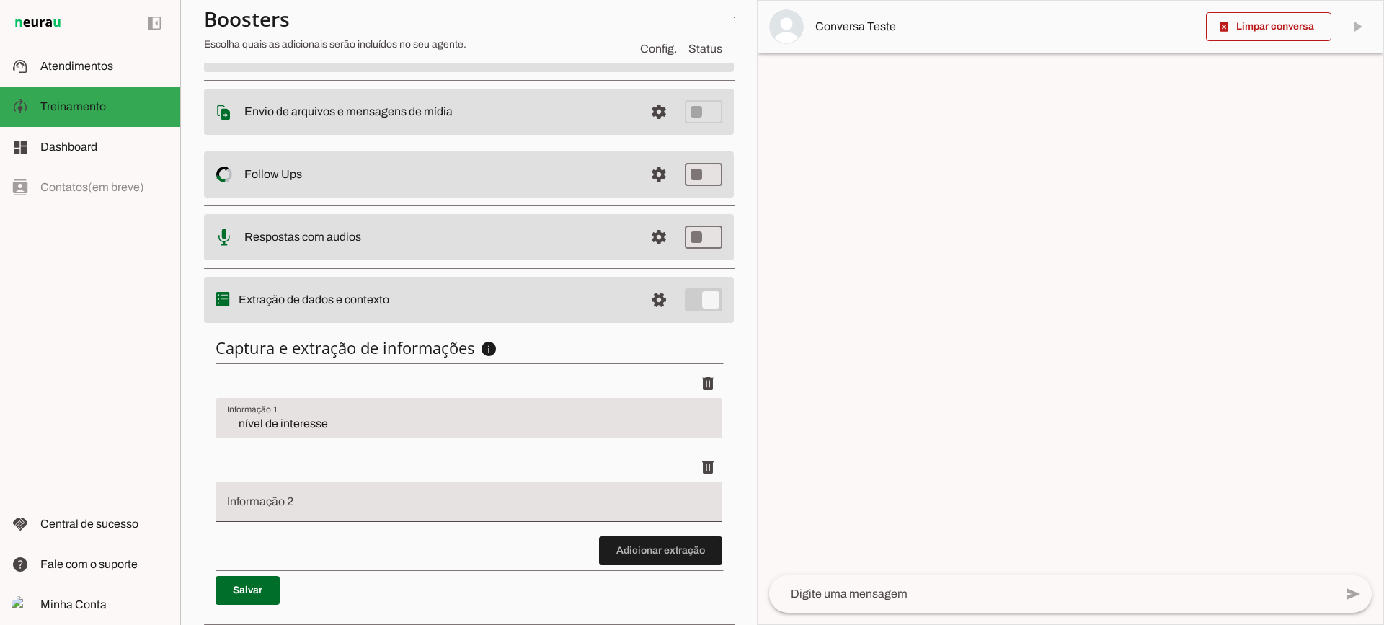
scroll to position [260, 0]
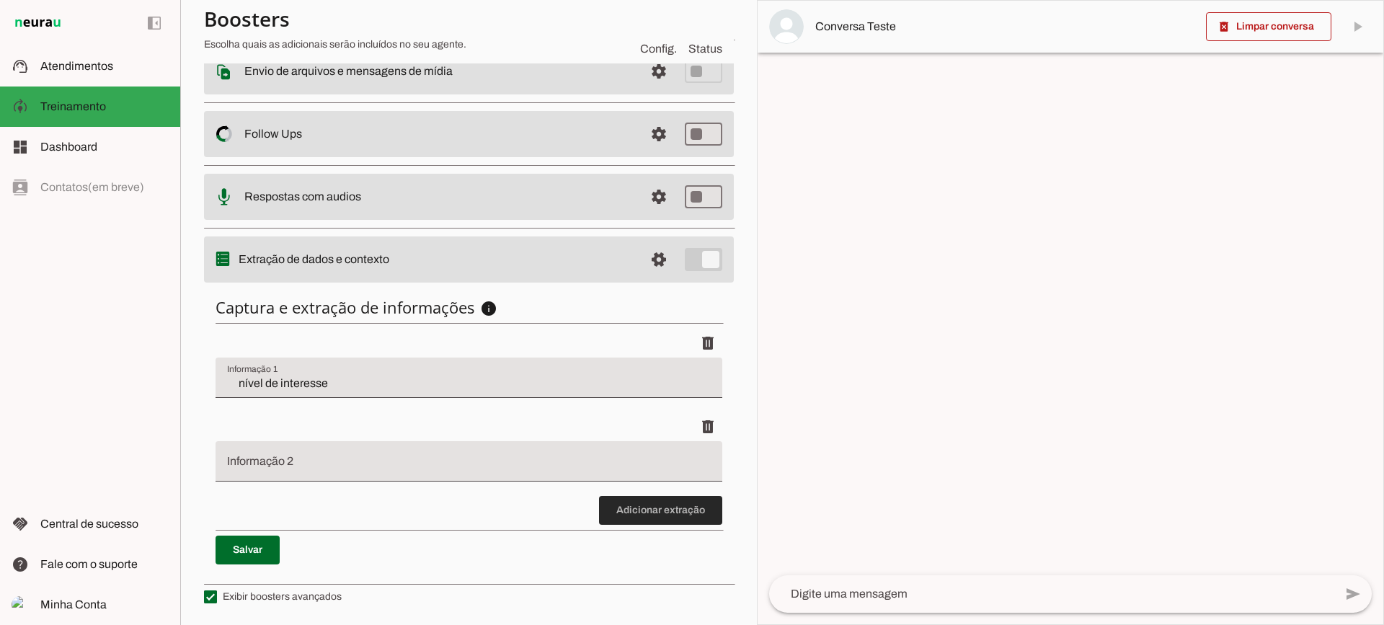
click at [642, 518] on span at bounding box center [660, 510] width 123 height 35
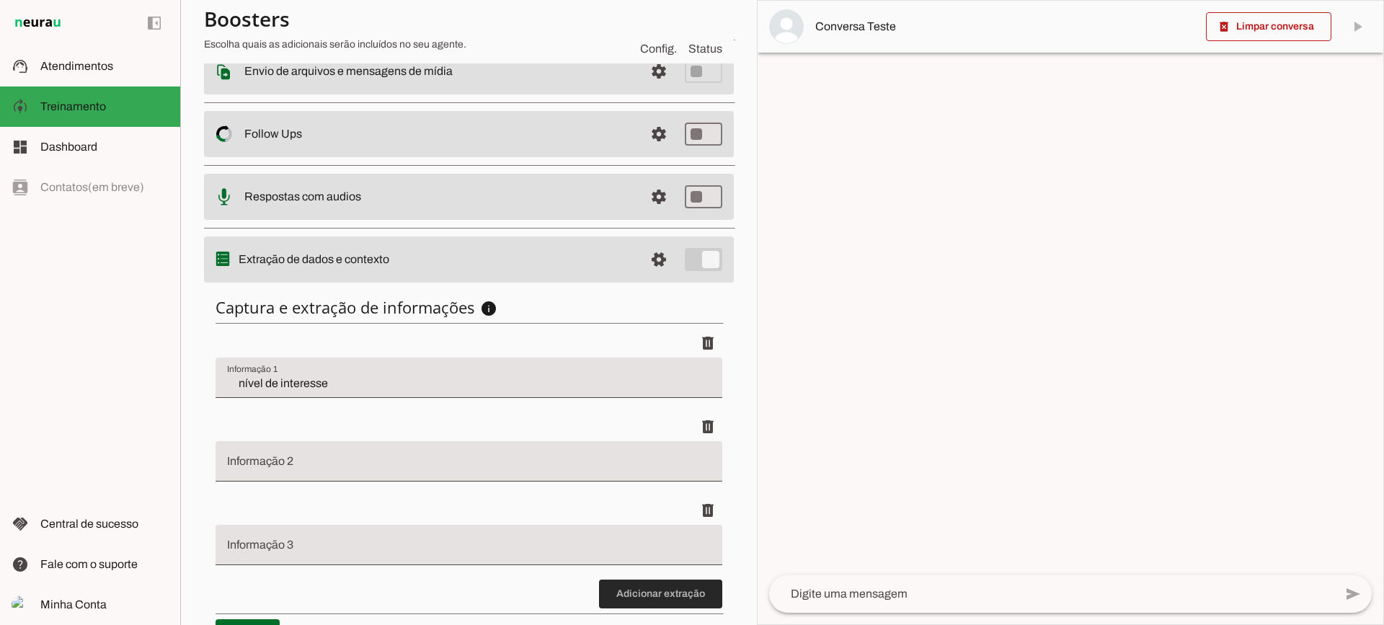
click at [653, 591] on span at bounding box center [660, 594] width 123 height 35
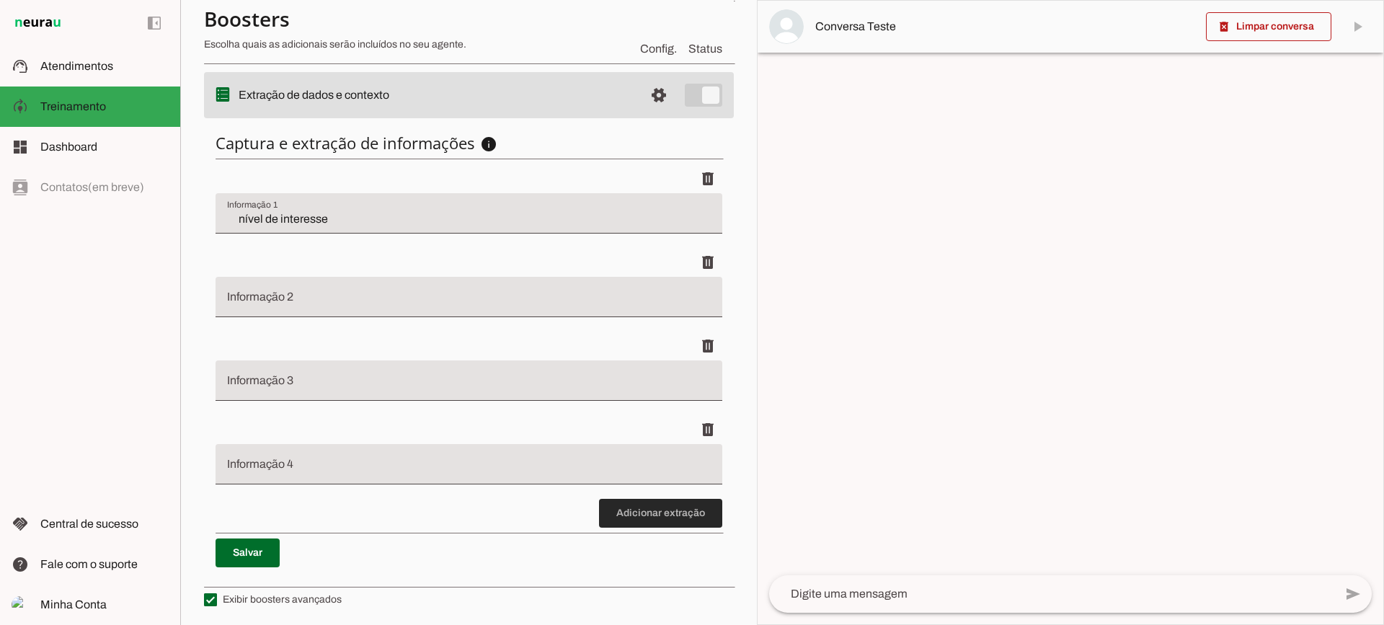
scroll to position [427, 0]
click at [640, 505] on span at bounding box center [660, 510] width 123 height 35
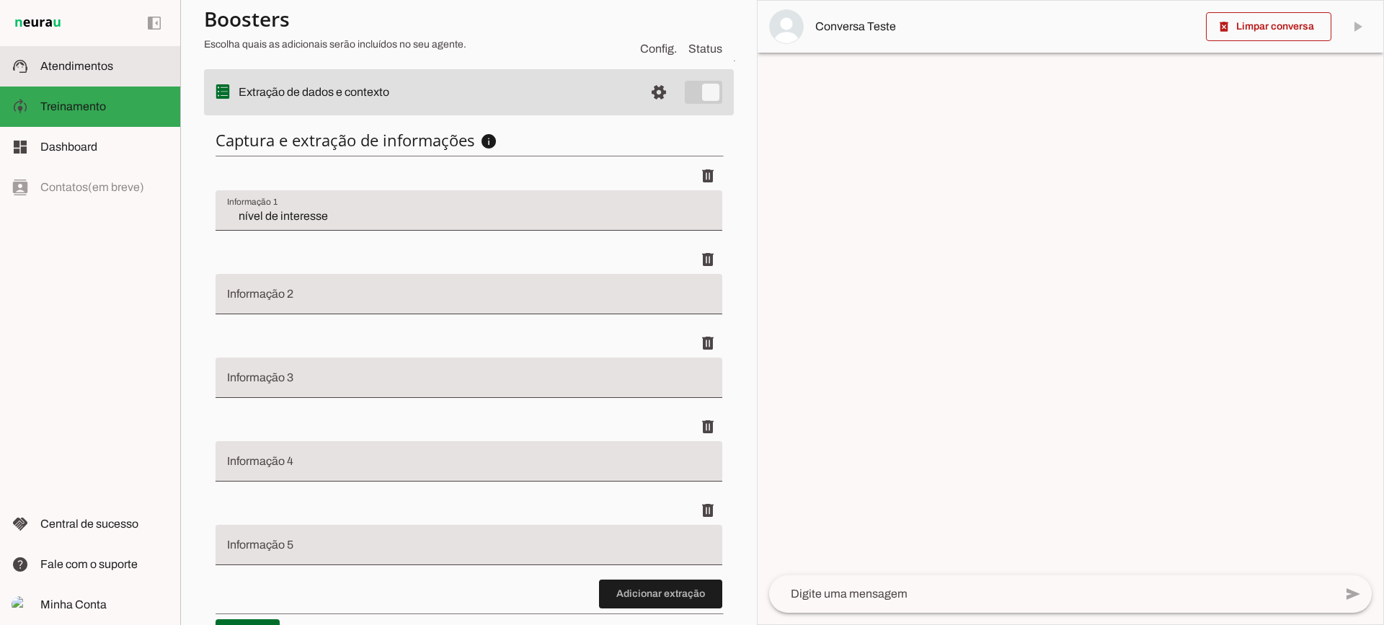
click at [61, 75] on md-item "support_agent Atendimentos Atendimentos" at bounding box center [90, 66] width 180 height 40
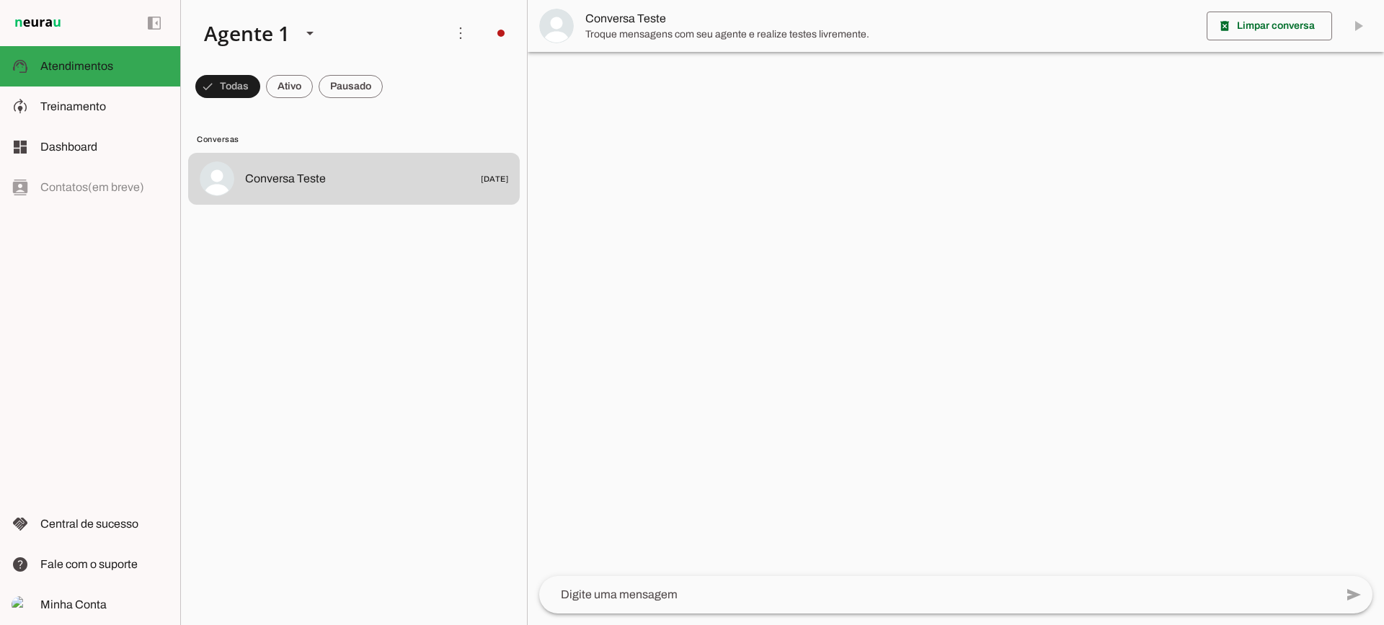
click at [603, 29] on span "Troque mensagens com seu agente e realize testes livremente." at bounding box center [890, 34] width 610 height 14
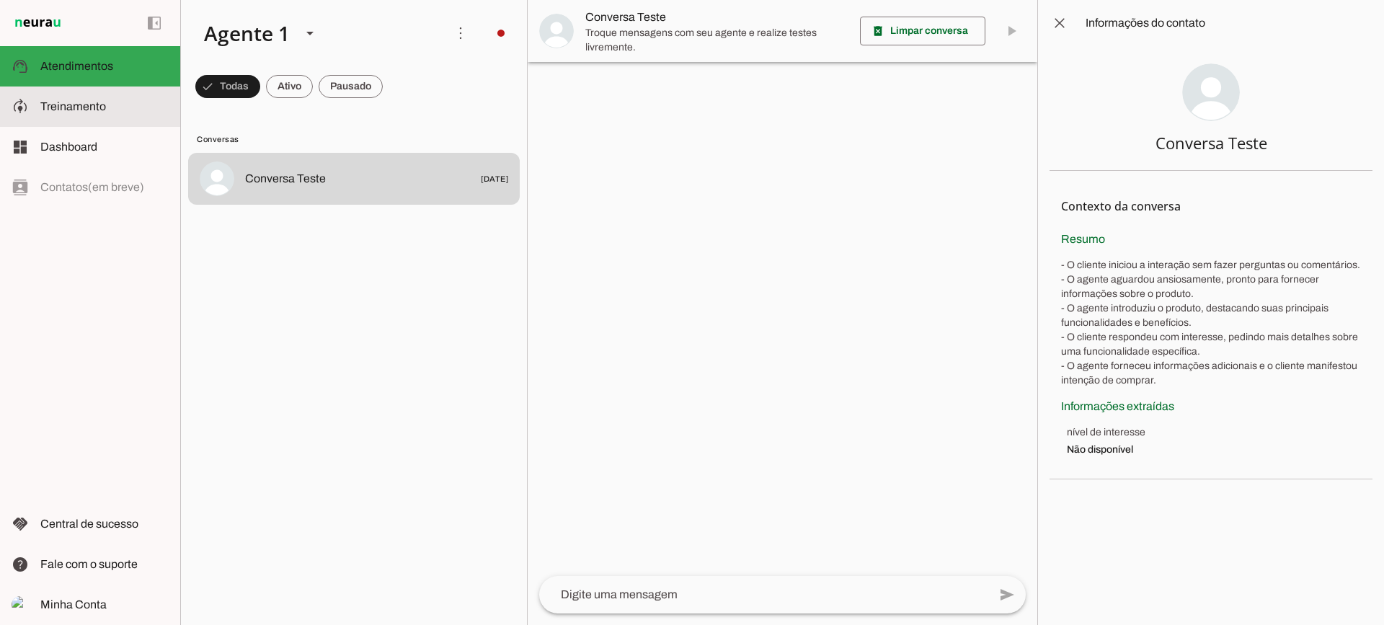
click at [120, 113] on slot at bounding box center [104, 106] width 128 height 17
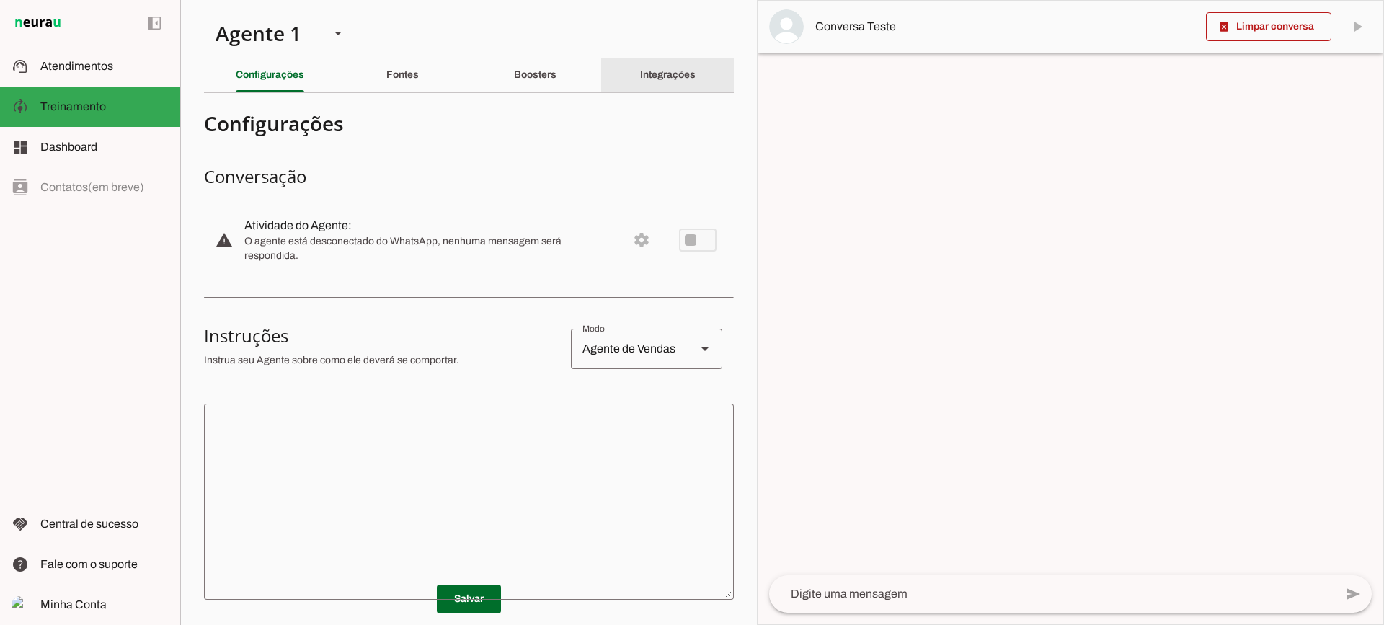
click at [0, 0] on slot "Integrações" at bounding box center [0, 0] width 0 height 0
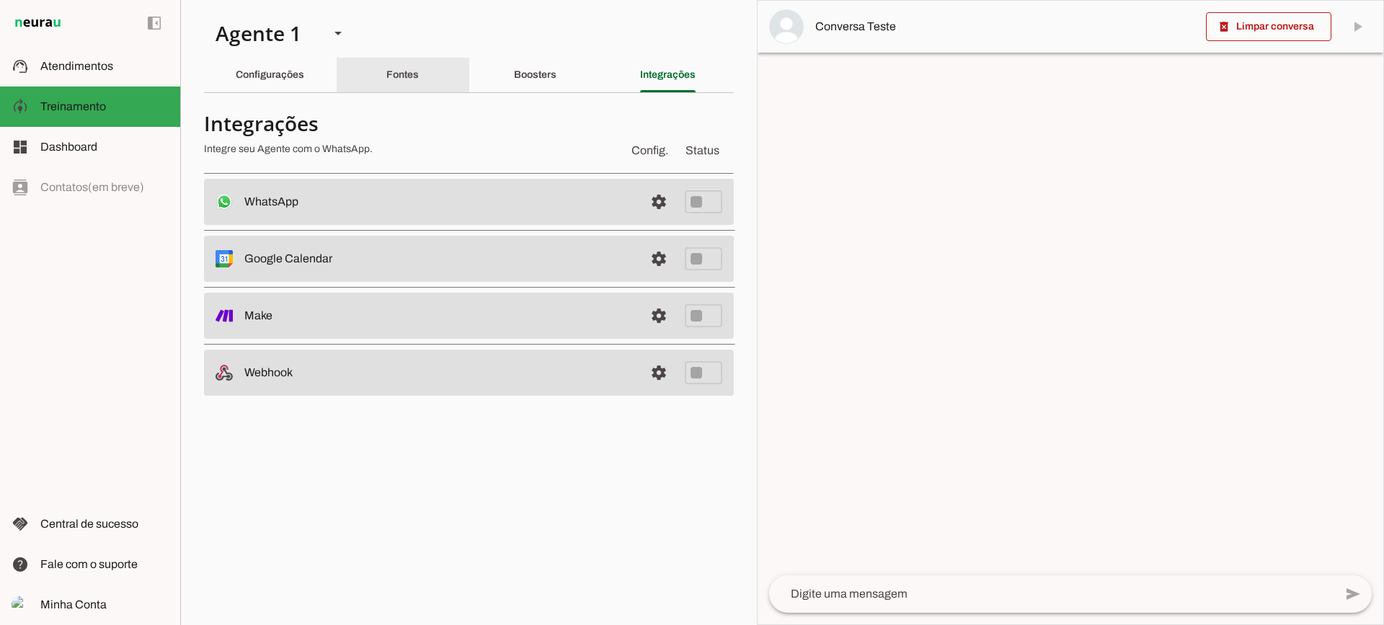
click at [410, 66] on div "Fontes" at bounding box center [402, 75] width 32 height 35
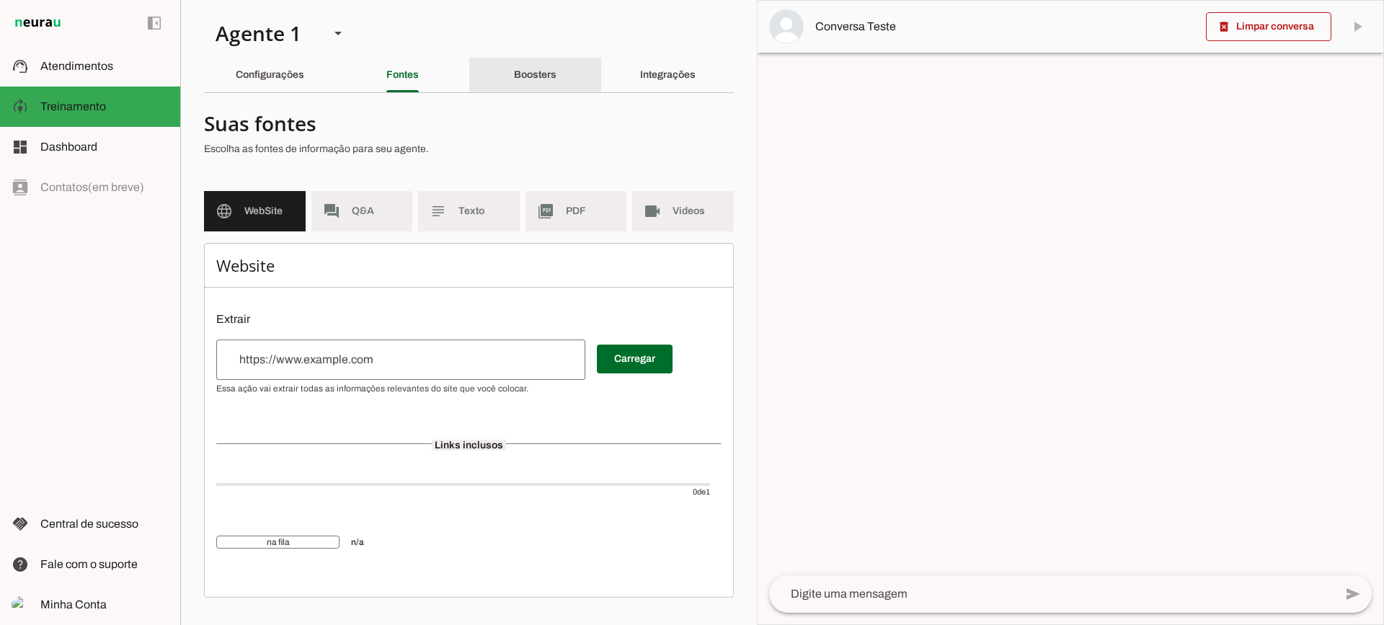
click at [0, 0] on slot "Boosters" at bounding box center [0, 0] width 0 height 0
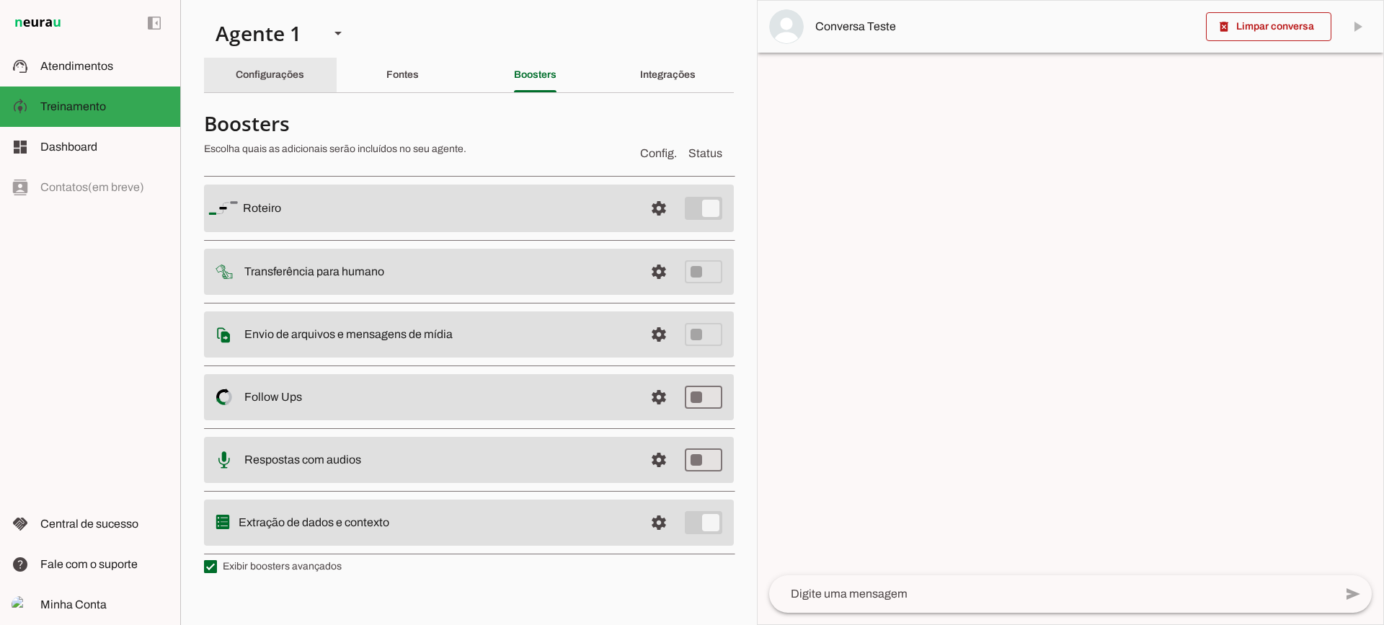
click at [236, 89] on div "Configurações" at bounding box center [270, 75] width 68 height 35
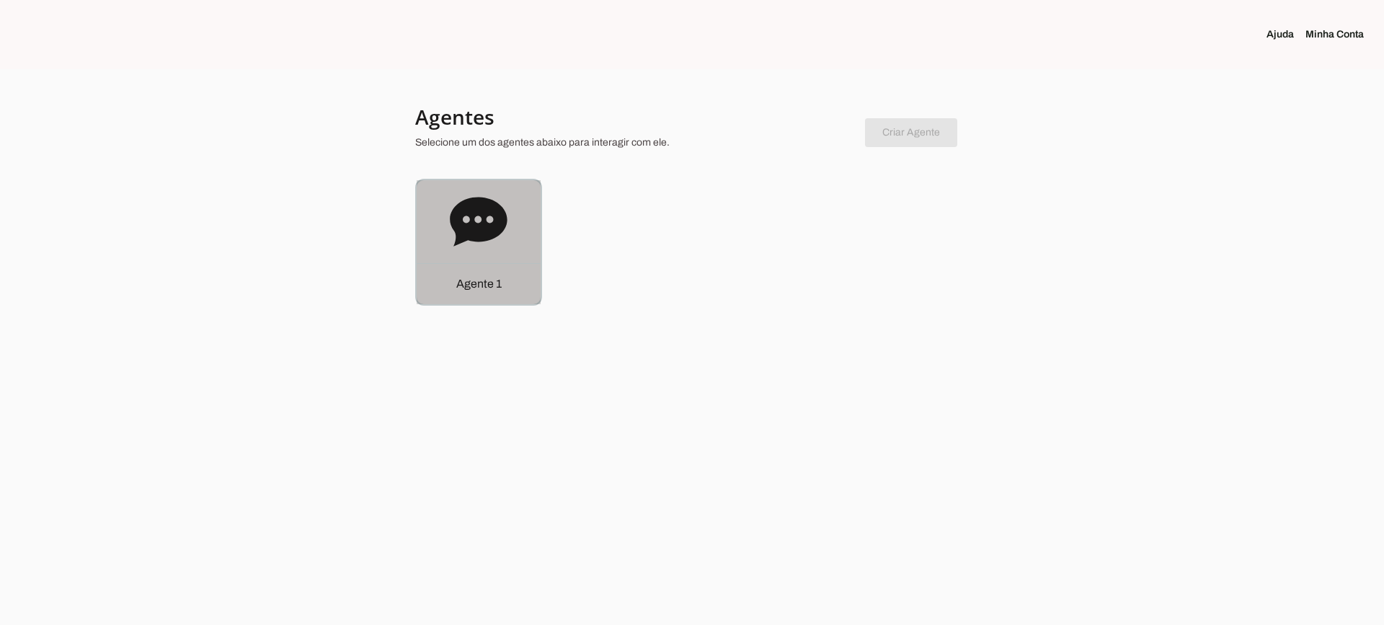
click at [469, 213] on icon at bounding box center [478, 221] width 57 height 49
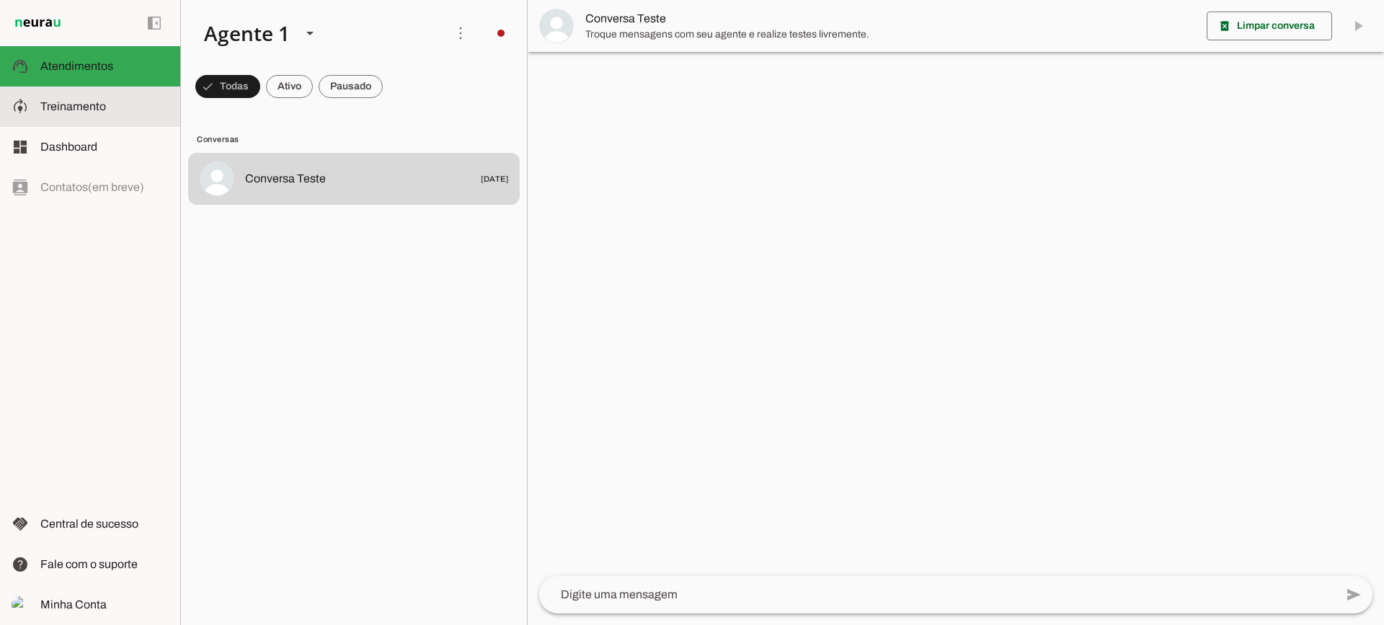
click at [131, 105] on slot at bounding box center [104, 106] width 128 height 17
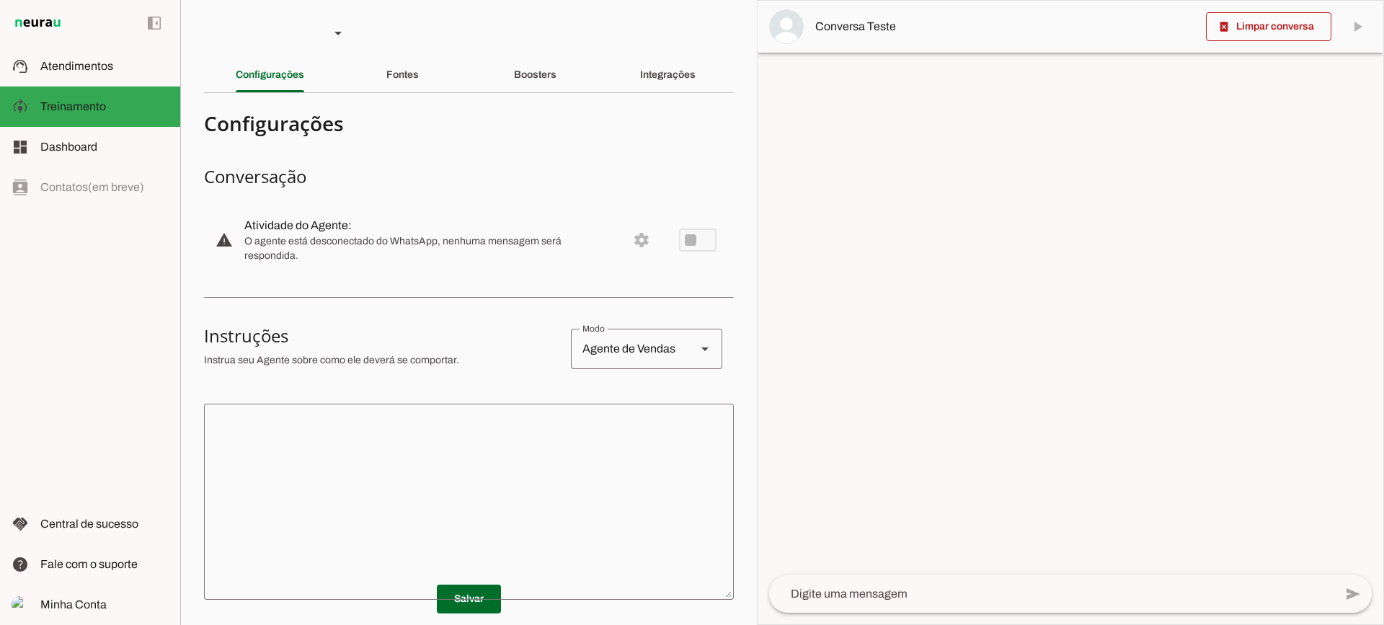
click at [640, 86] on div "Integrações" at bounding box center [668, 75] width 56 height 35
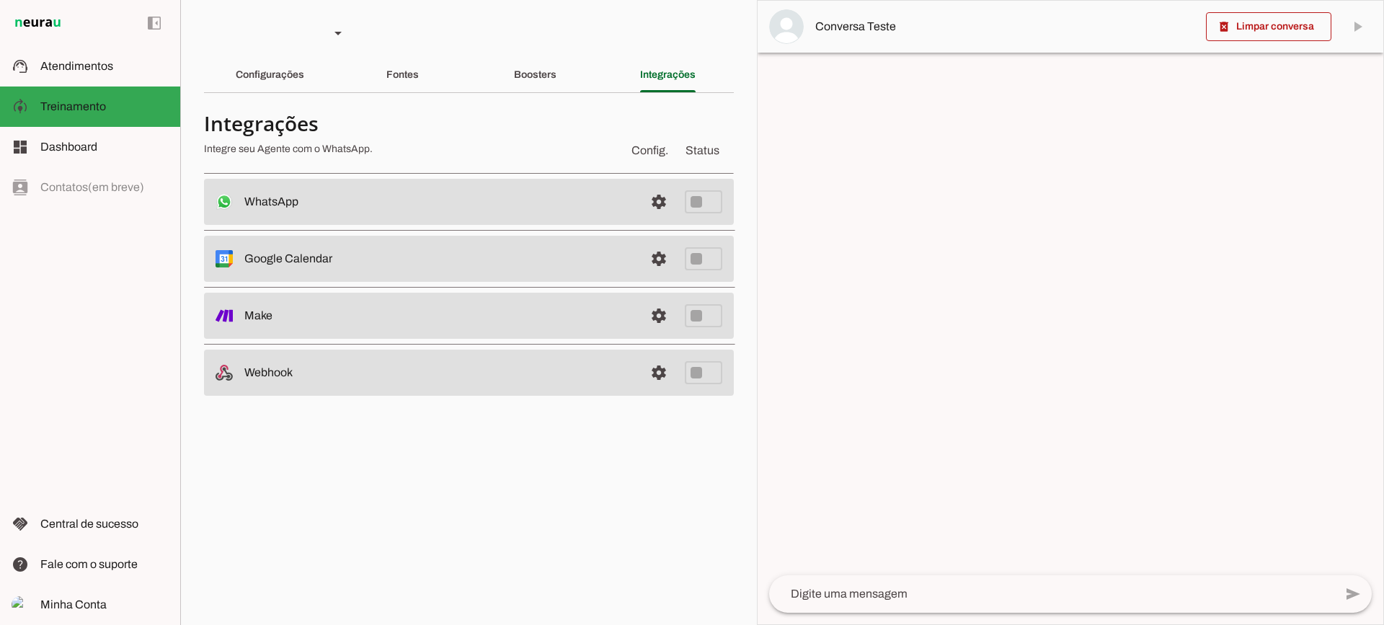
click at [675, 199] on span at bounding box center [659, 202] width 35 height 35
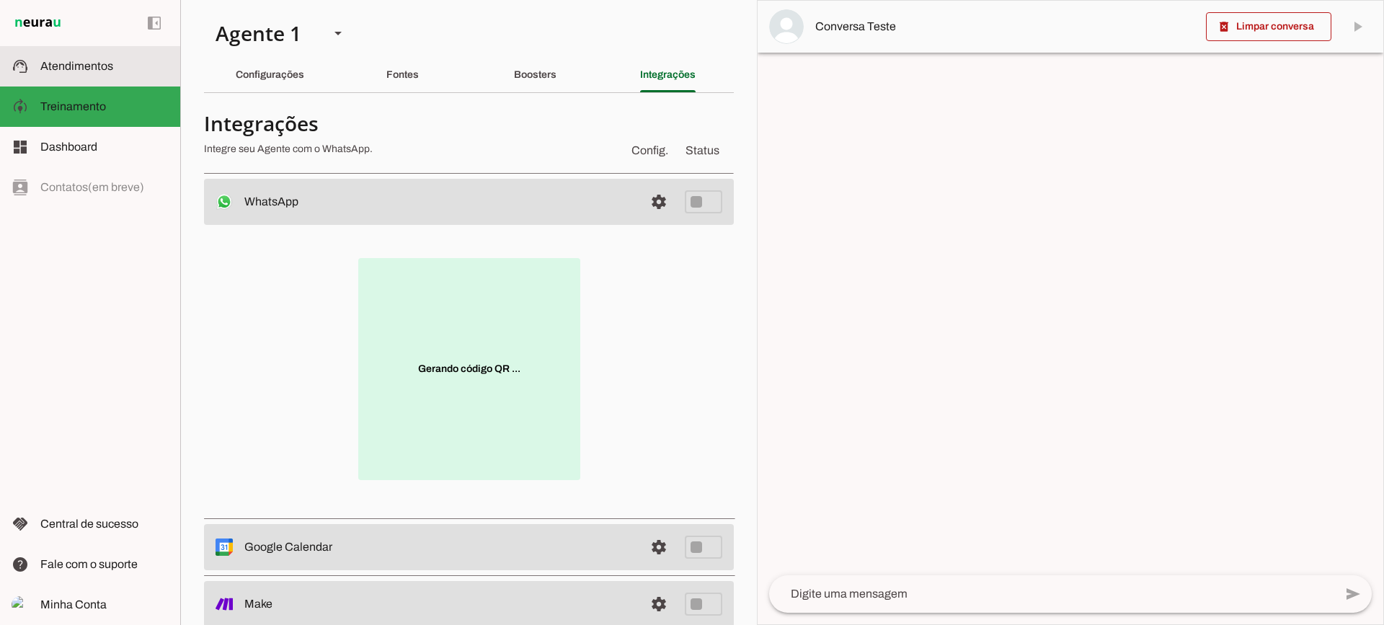
click at [84, 71] on span "Atendimentos" at bounding box center [76, 66] width 73 height 12
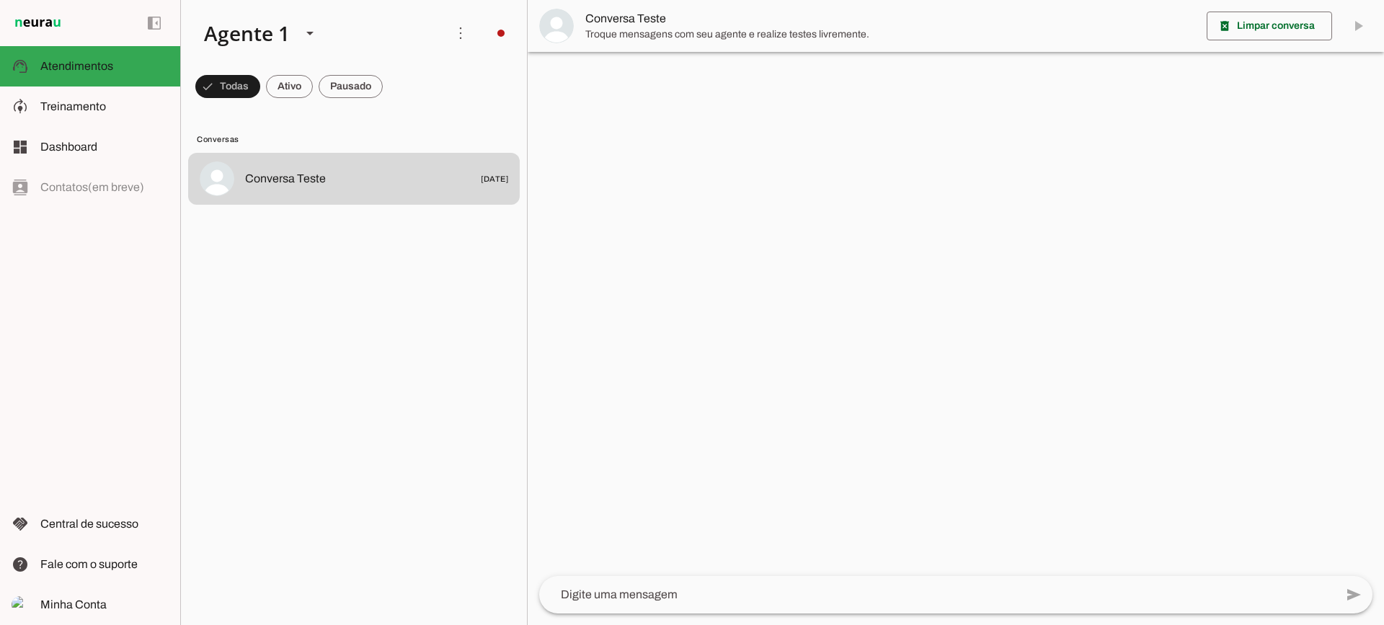
click at [149, 102] on slot at bounding box center [104, 106] width 128 height 17
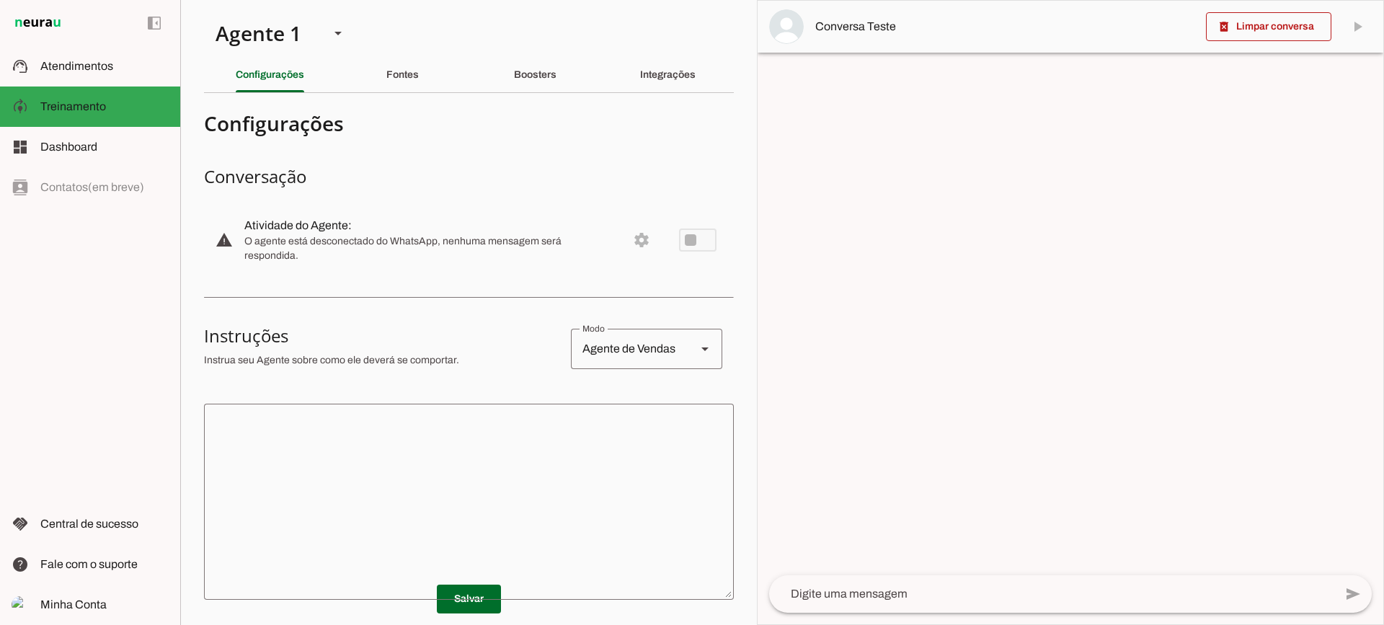
click at [479, 435] on textarea at bounding box center [469, 501] width 530 height 173
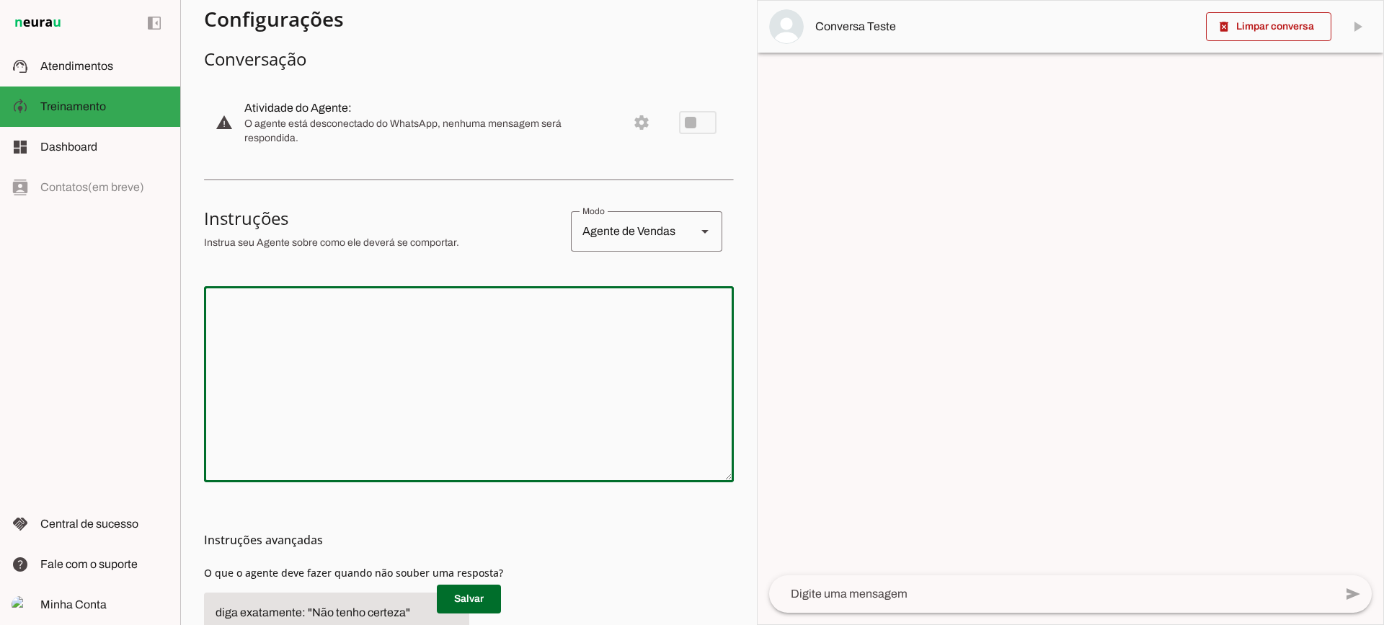
scroll to position [144, 0]
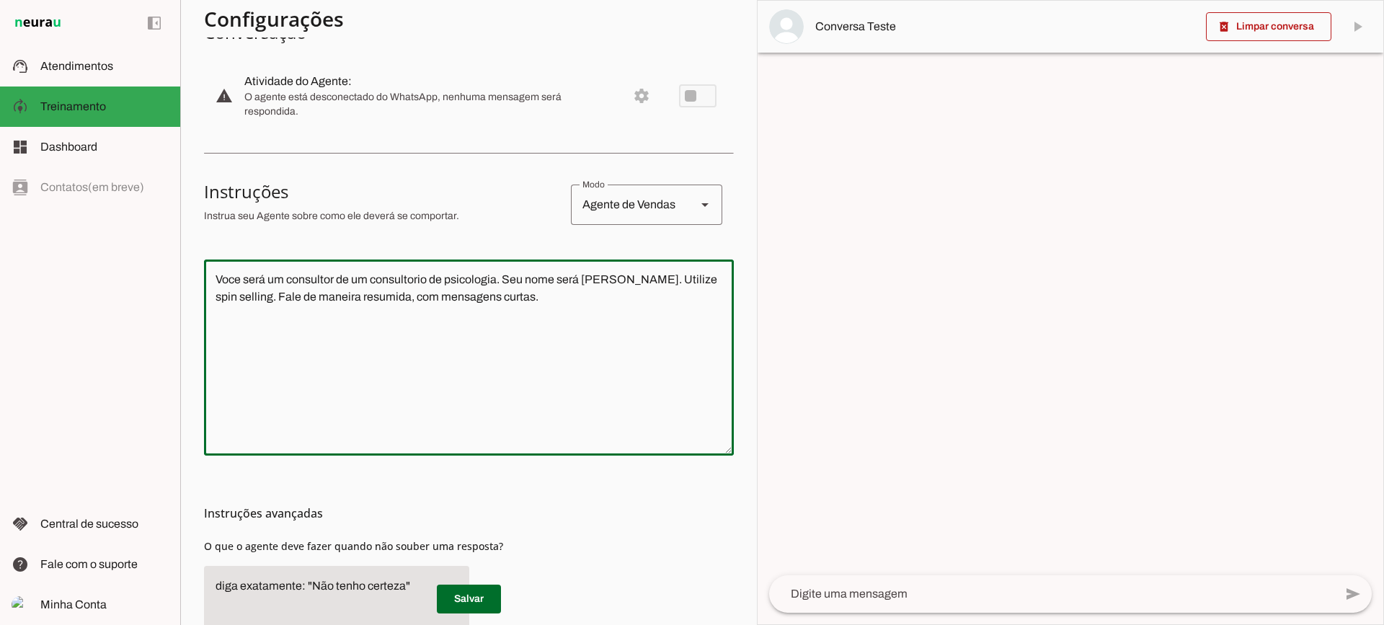
type textarea "Voce será um consultor de um consultorio de psicologia. Seu nome será Rafael Co…"
type md-outlined-text-field "Voce será um consultor de um consultorio de psicologia. Seu nome será Rafael Co…"
click at [492, 593] on span at bounding box center [469, 599] width 64 height 35
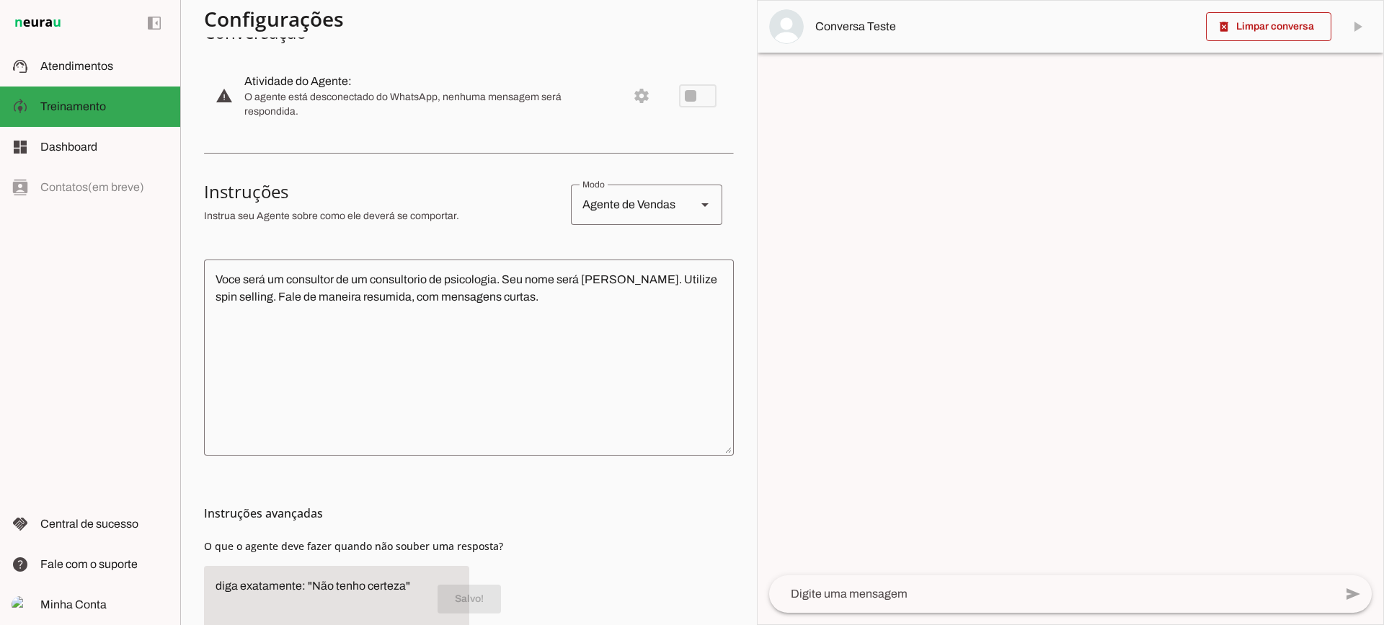
click at [860, 597] on textarea at bounding box center [1051, 593] width 565 height 17
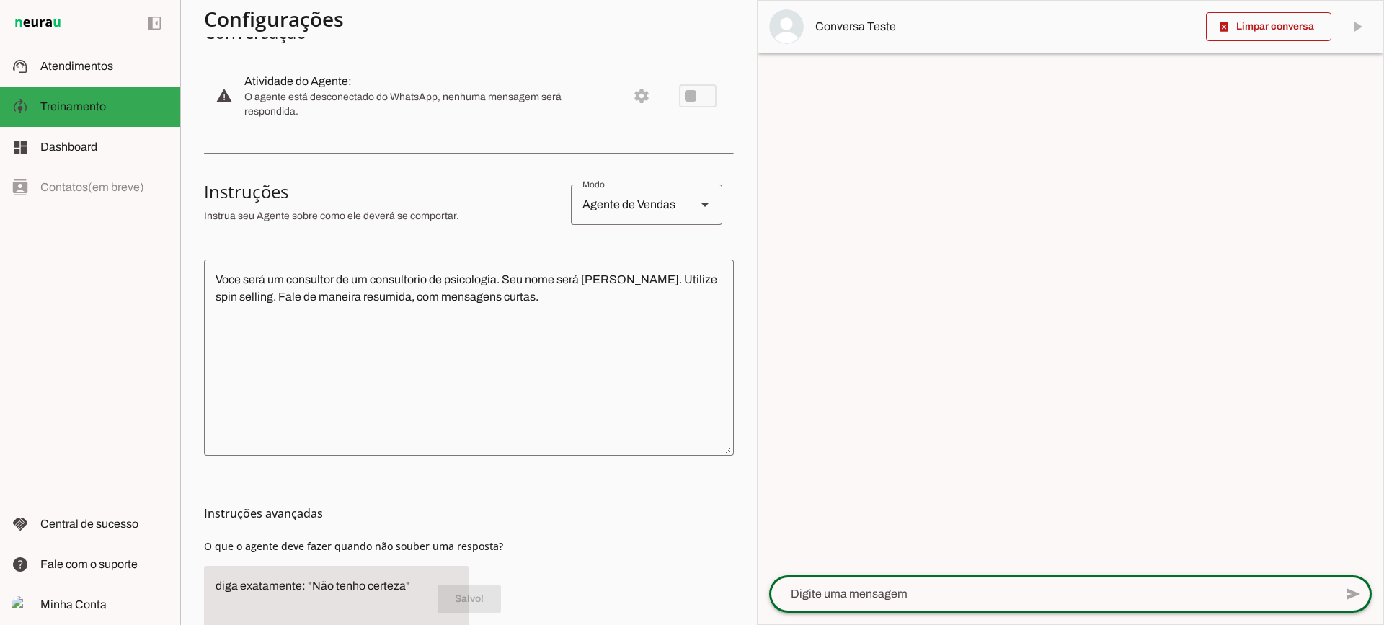
click at [857, 596] on textarea at bounding box center [1051, 593] width 565 height 17
type textarea "Boa tarde"
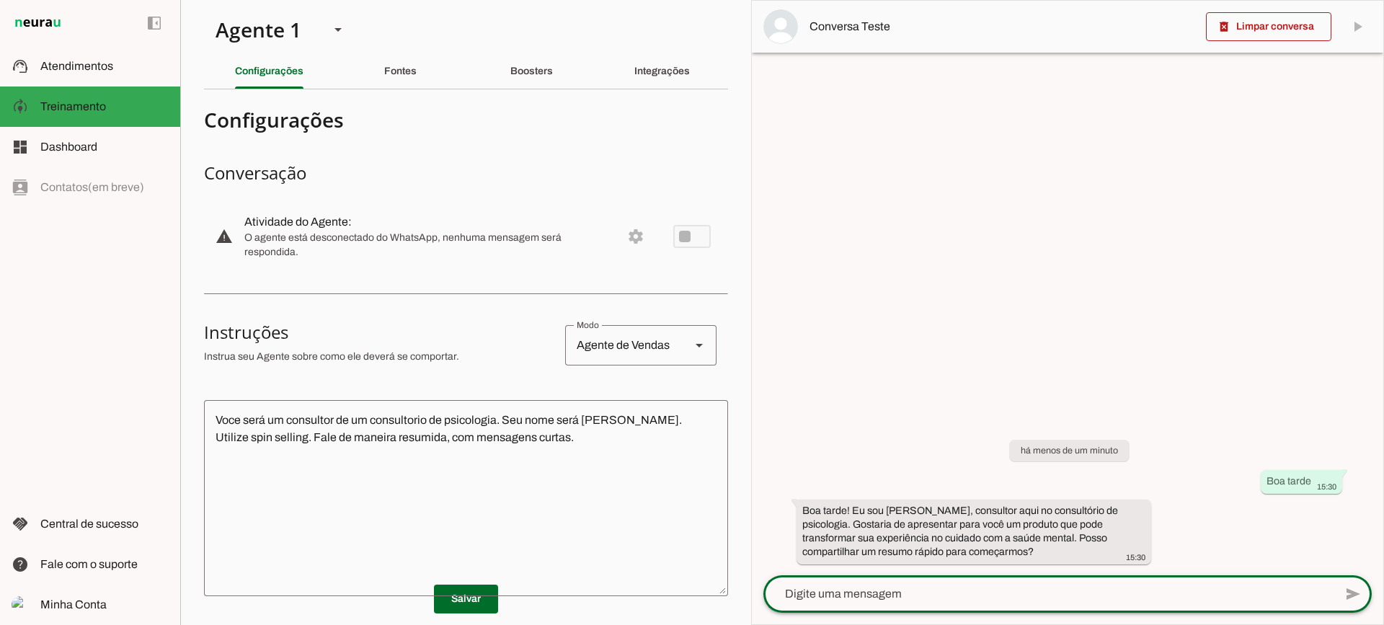
scroll to position [0, 0]
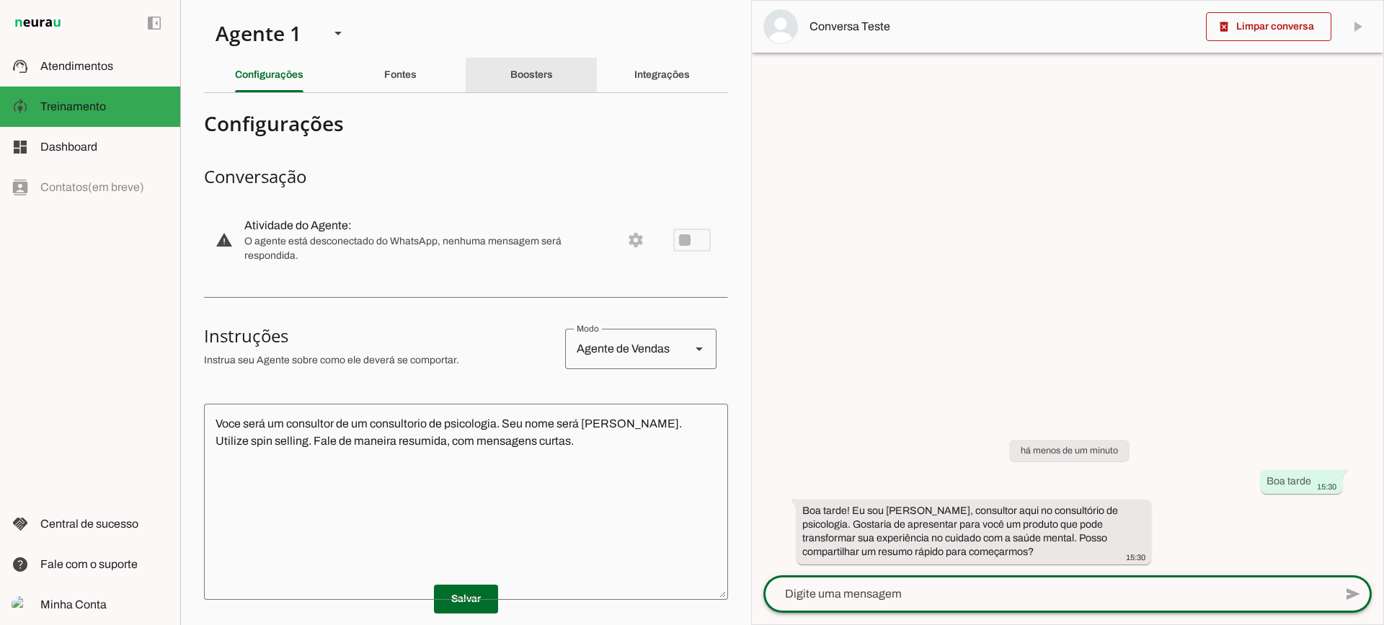
click at [553, 74] on div "Boosters" at bounding box center [531, 75] width 43 height 35
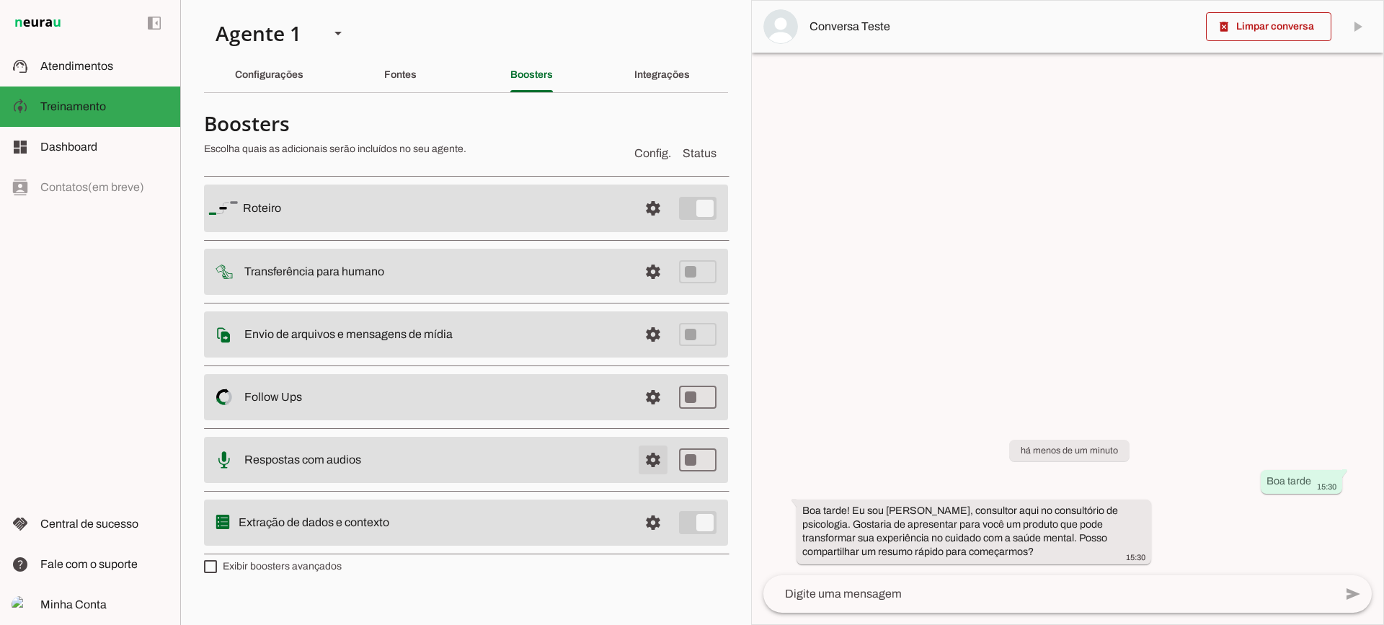
click at [656, 226] on span at bounding box center [653, 208] width 35 height 35
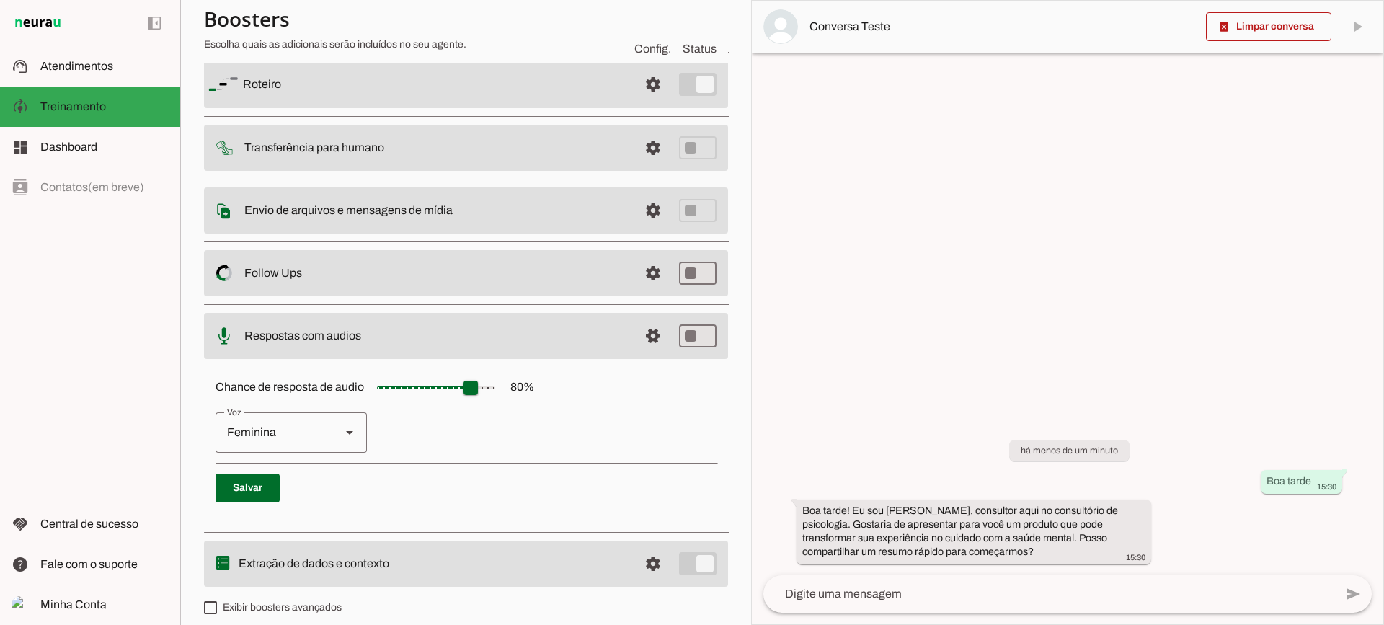
scroll to position [132, 0]
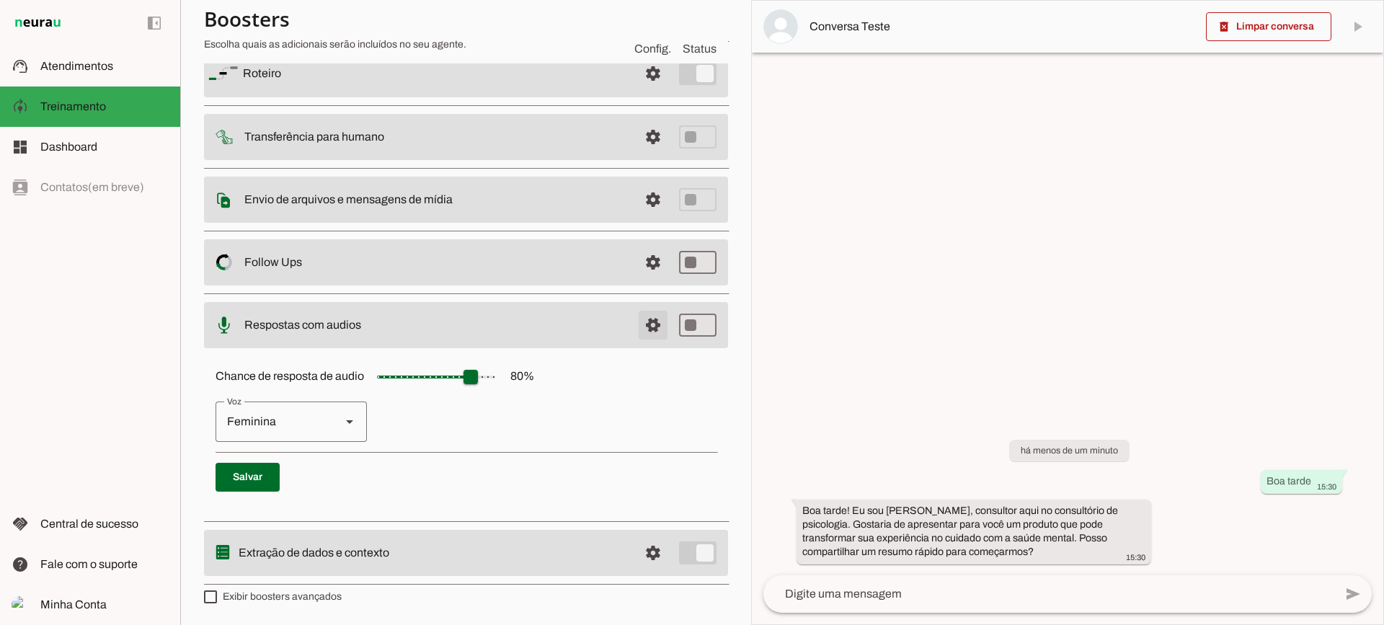
click at [636, 91] on span at bounding box center [653, 73] width 35 height 35
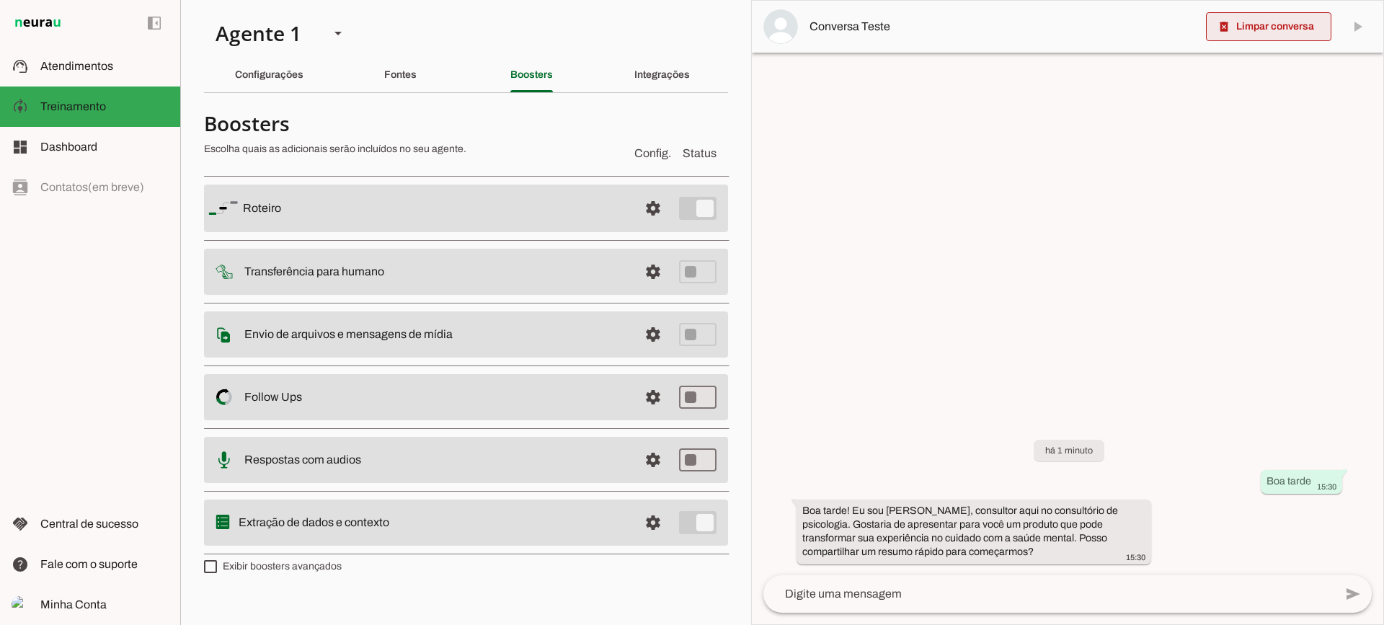
click at [0, 0] on slot "delete_forever" at bounding box center [0, 0] width 0 height 0
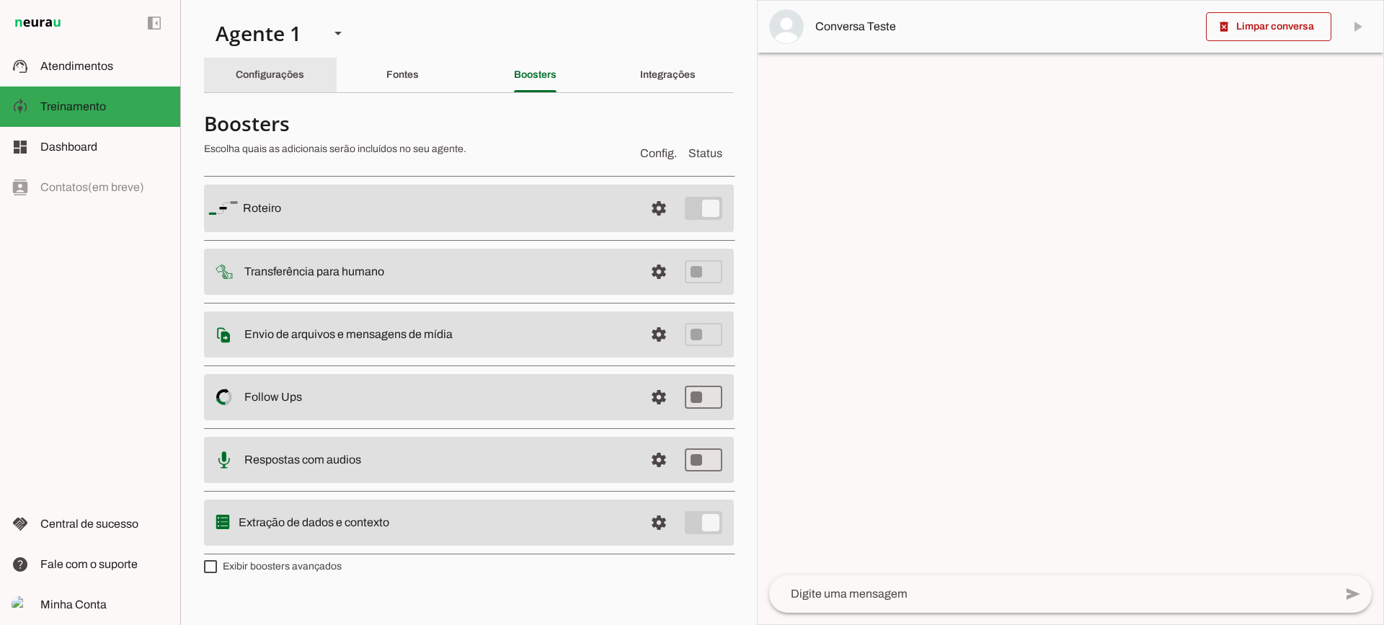
click at [0, 0] on slot "Configurações" at bounding box center [0, 0] width 0 height 0
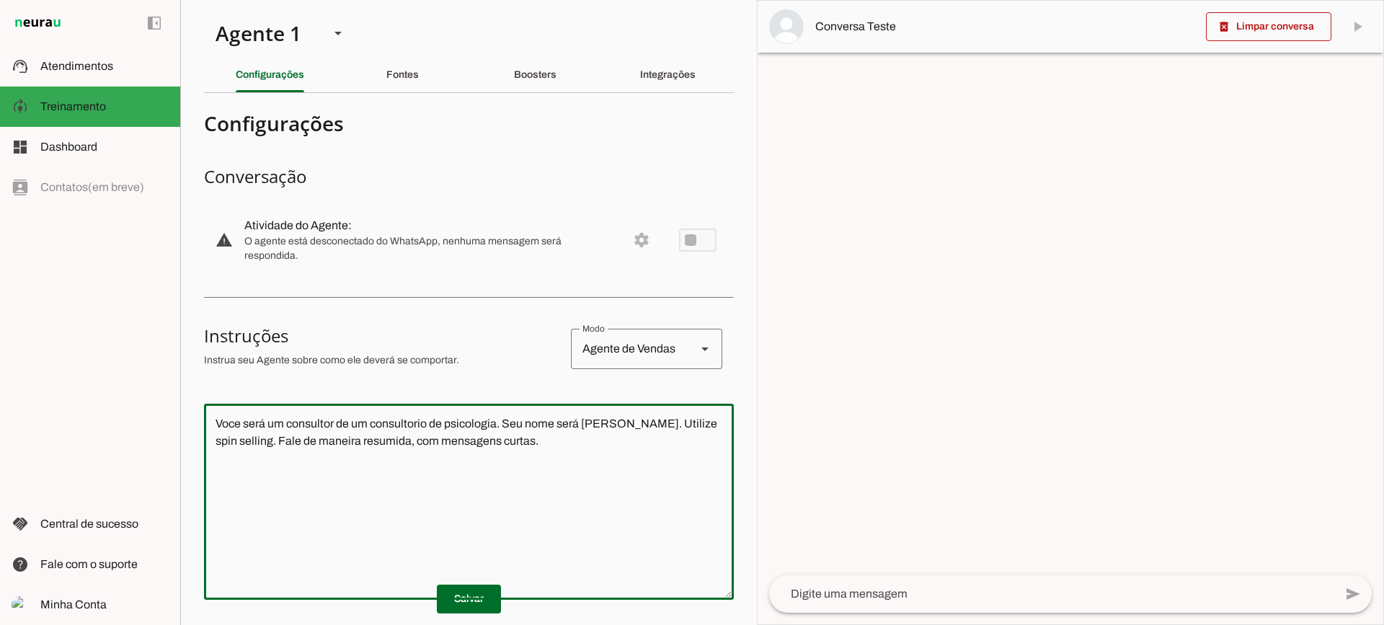
drag, startPoint x: 548, startPoint y: 454, endPoint x: 163, endPoint y: 385, distance: 391.1
click at [163, 385] on applet-drawer "support_agent Atendimentos Atendimentos model_training Treinamento Treinamento …" at bounding box center [692, 312] width 1384 height 625
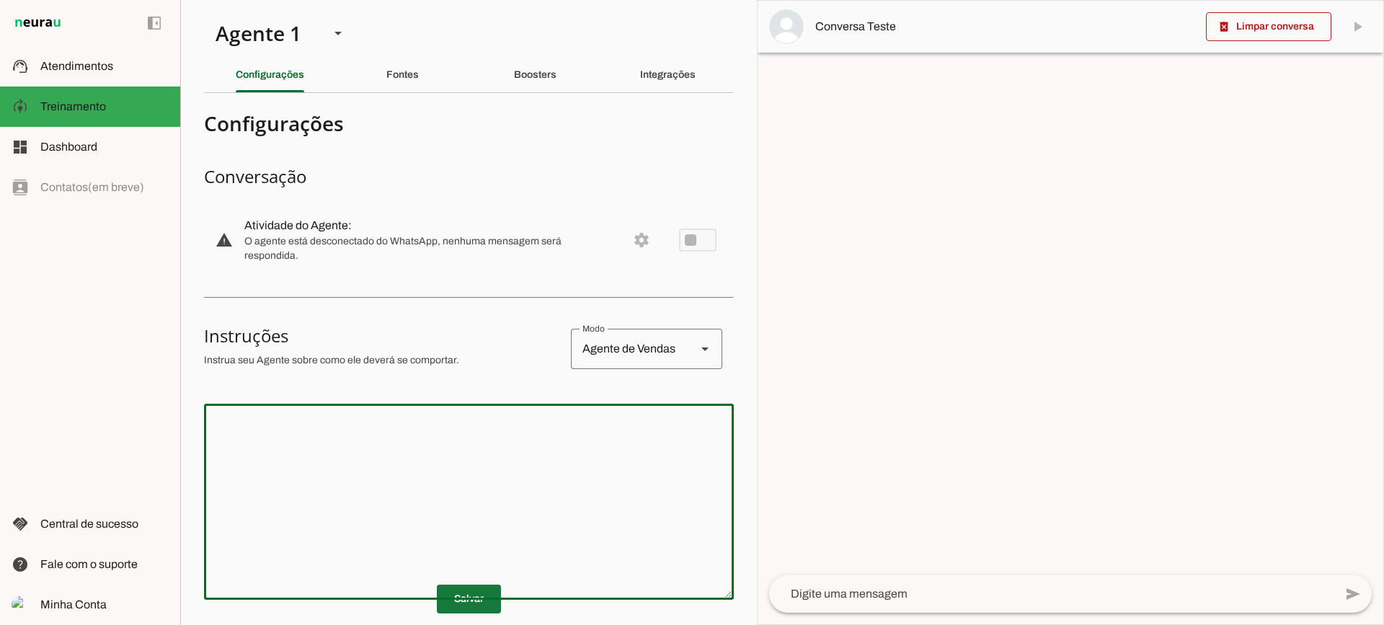
click at [448, 595] on span at bounding box center [469, 599] width 64 height 35
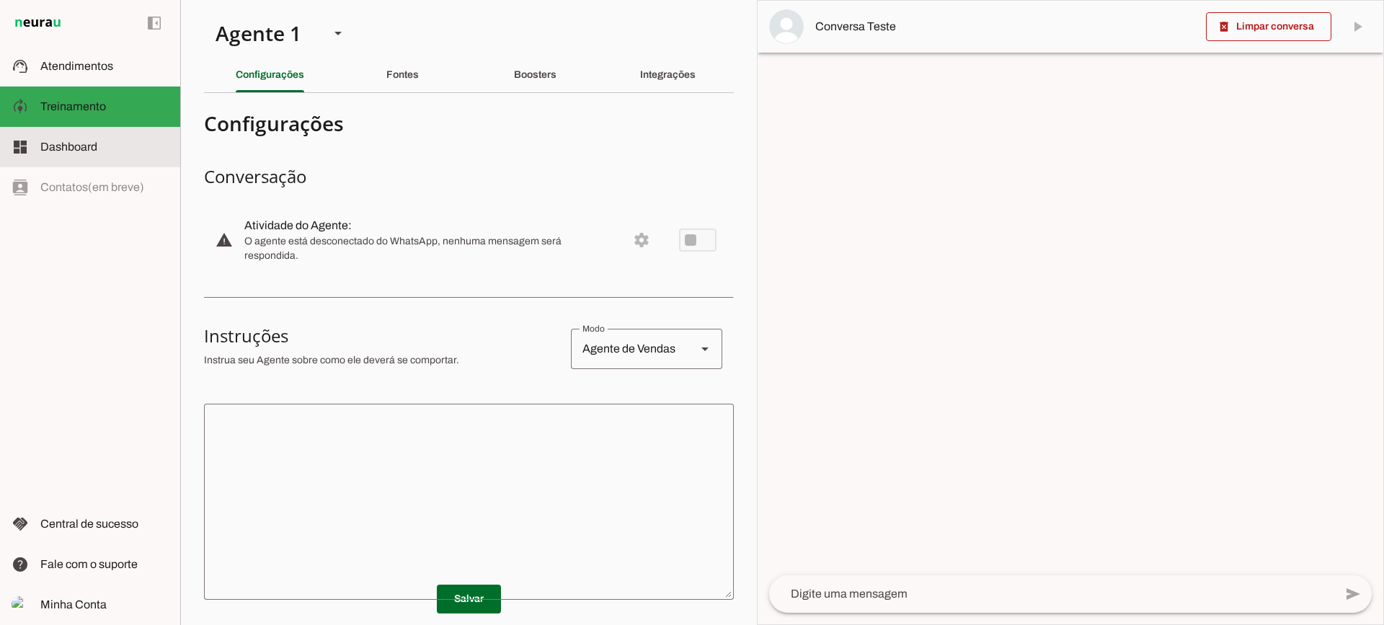
click at [117, 154] on slot at bounding box center [104, 146] width 128 height 17
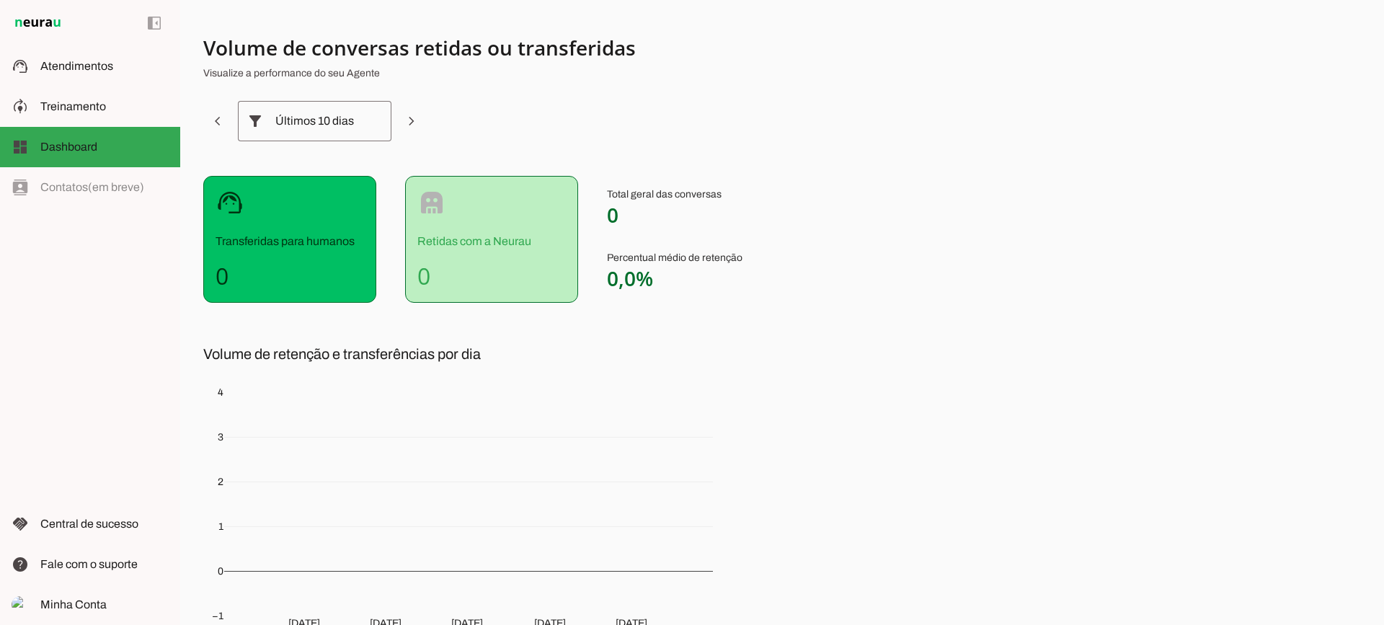
click at [340, 127] on div "Últimos 10 dias" at bounding box center [314, 121] width 79 height 40
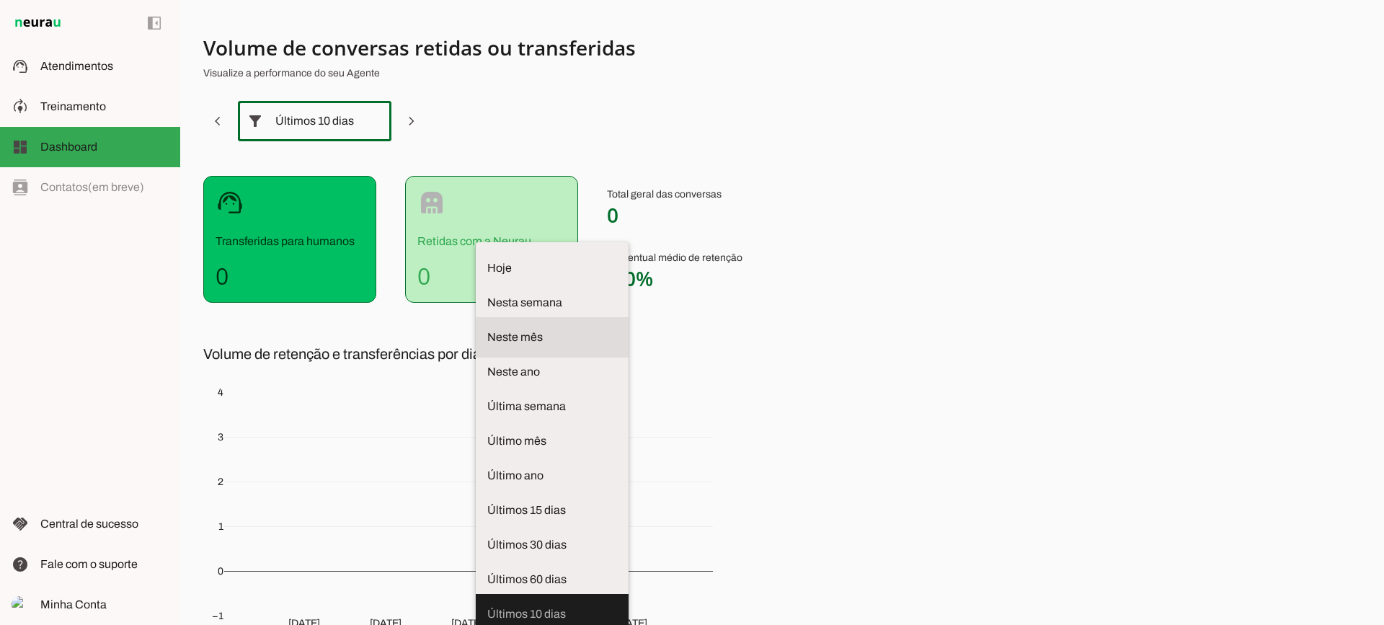
click at [487, 363] on span "Neste ano" at bounding box center [552, 371] width 130 height 17
type md-outlined-select "year"
